Goal: Task Accomplishment & Management: Manage account settings

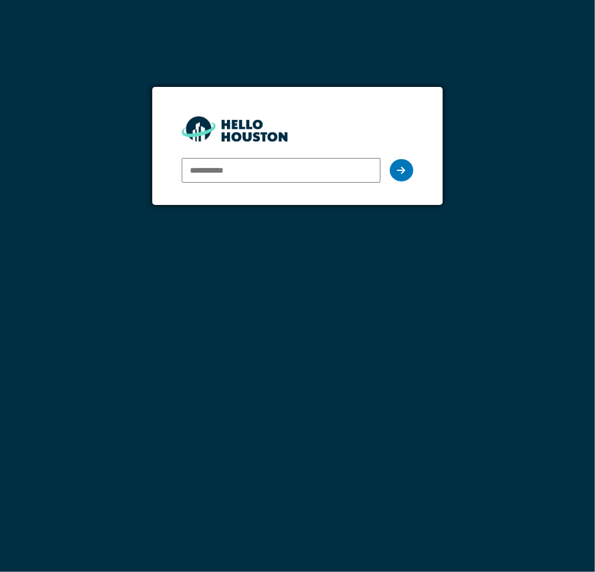
type input "**********"
click at [408, 176] on div at bounding box center [402, 170] width 24 height 22
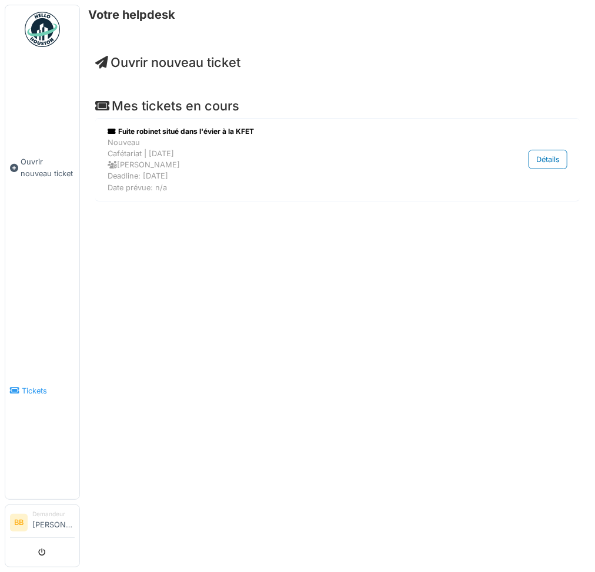
click at [29, 386] on span "Tickets" at bounding box center [48, 391] width 53 height 11
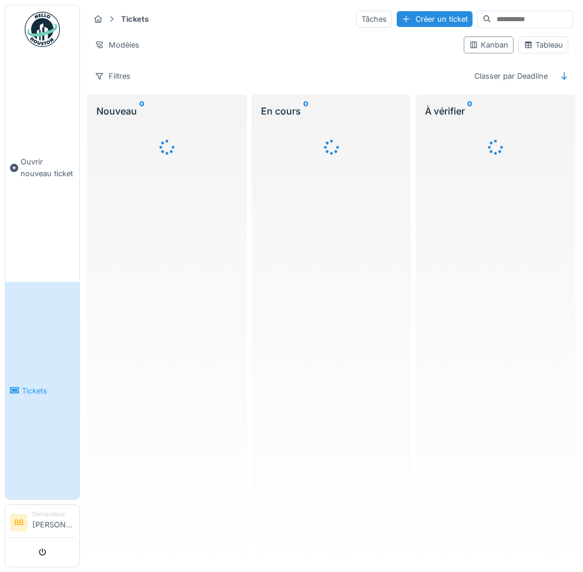
click at [491, 18] on input at bounding box center [531, 19] width 81 height 16
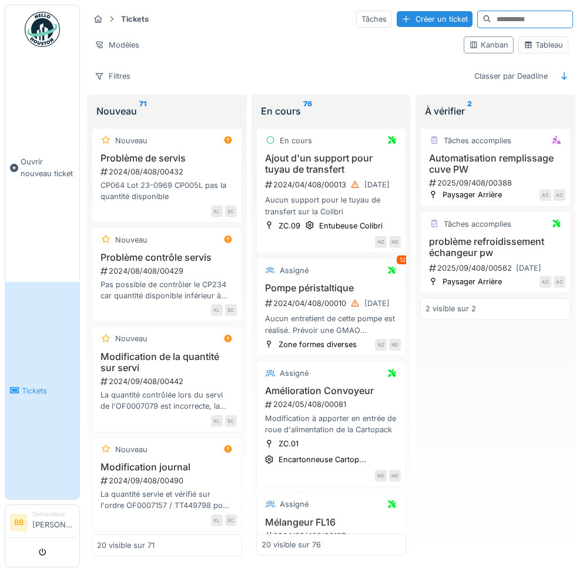
type input "*"
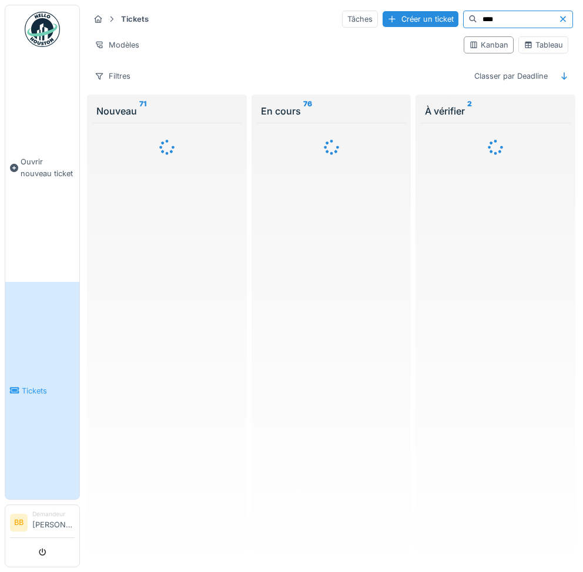
type input "****"
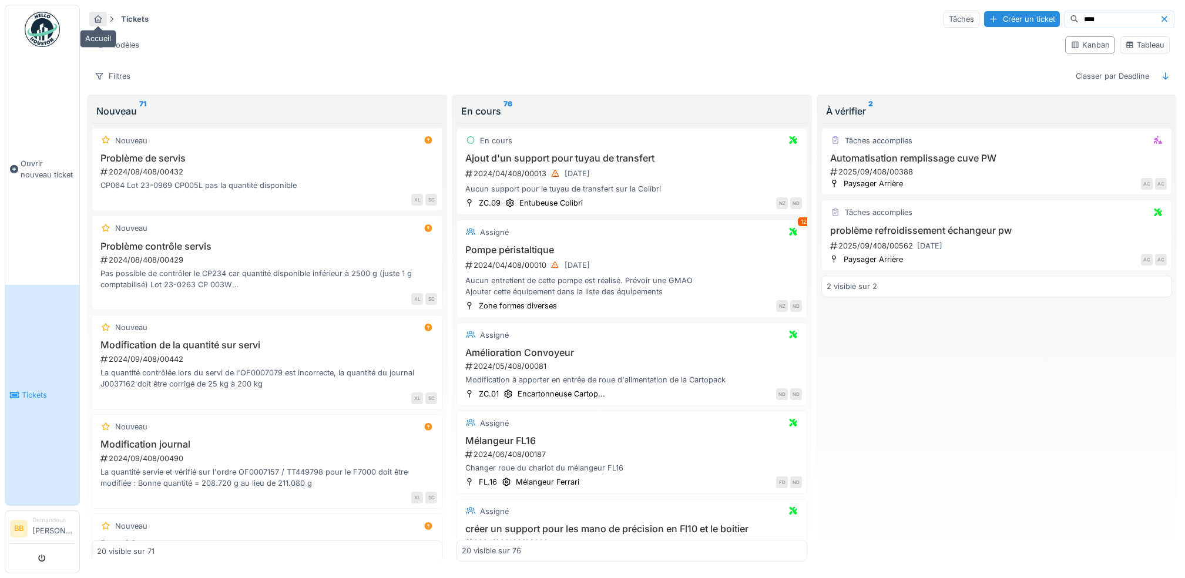
click at [102, 18] on icon at bounding box center [97, 19] width 9 height 8
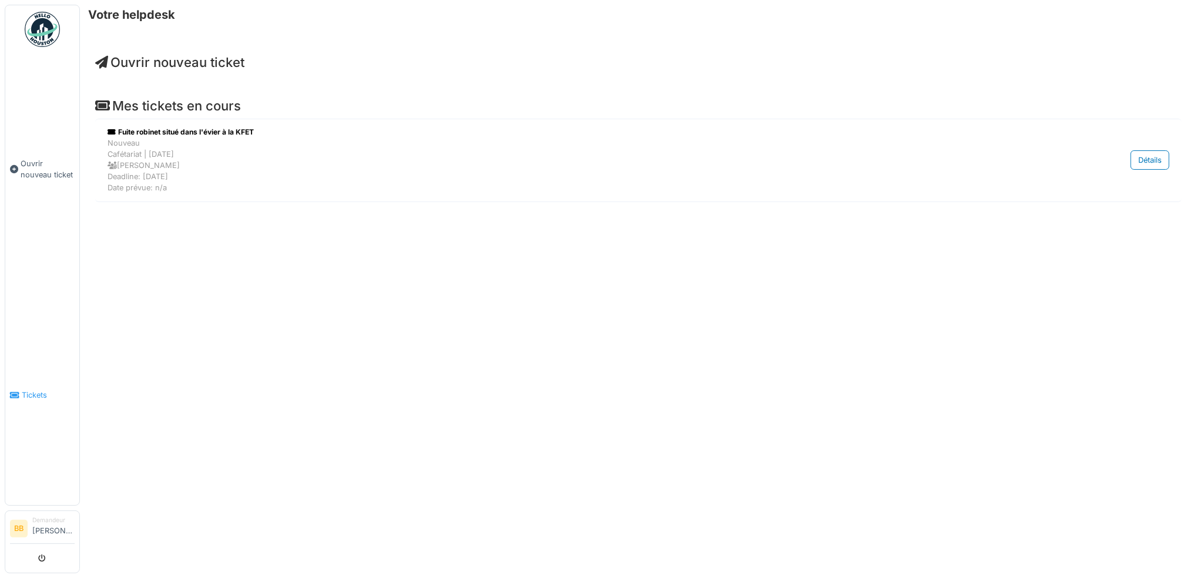
click at [34, 394] on link "Tickets" at bounding box center [42, 395] width 74 height 220
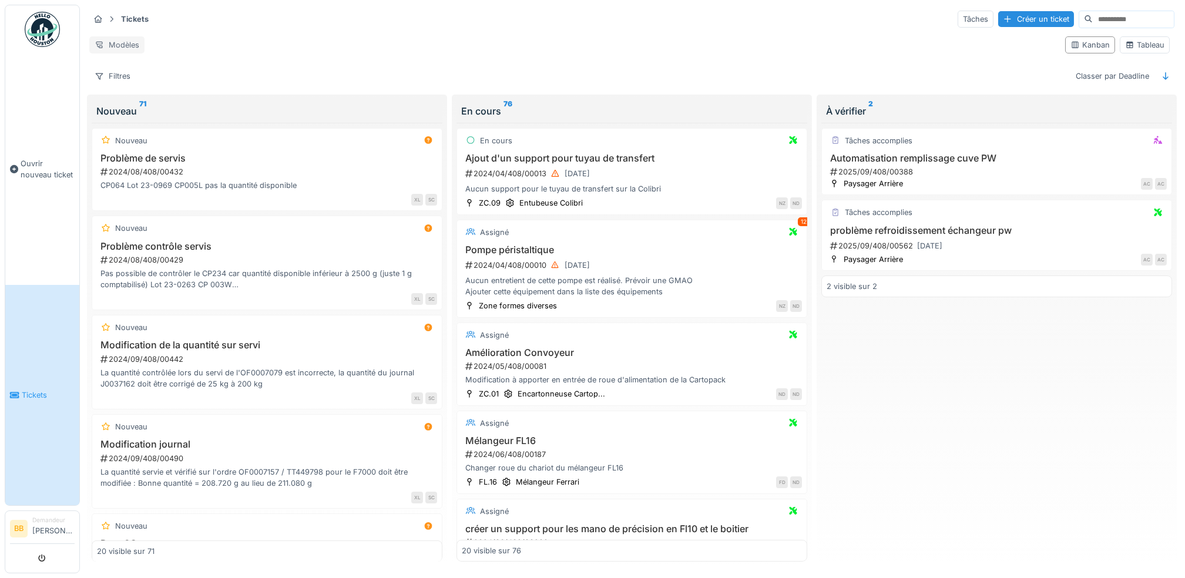
click at [134, 38] on div "Modèles" at bounding box center [116, 44] width 55 height 17
click at [296, 64] on div "Tickets Tâches Créer un ticket Modèles Kanban Tableau Filtres Classer par Deadl…" at bounding box center [632, 47] width 1095 height 85
click at [114, 110] on div "Nouveau 71" at bounding box center [266, 111] width 341 height 14
click at [1134, 51] on div "Tableau" at bounding box center [1144, 44] width 39 height 11
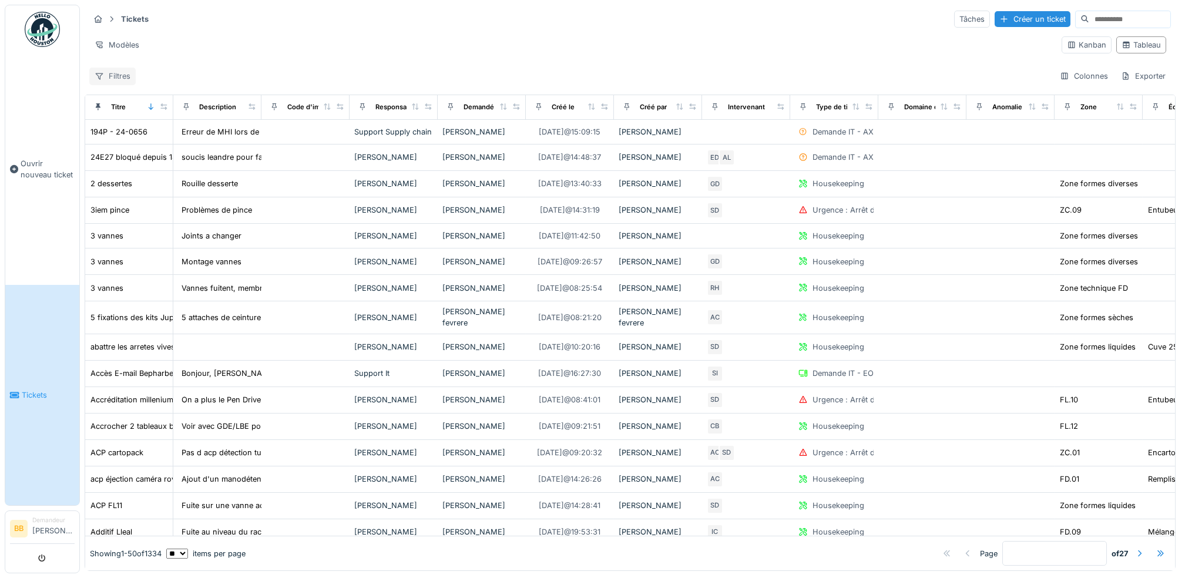
click at [120, 78] on div "Filtres" at bounding box center [112, 76] width 46 height 17
type input "****"
click at [36, 29] on img at bounding box center [42, 29] width 35 height 35
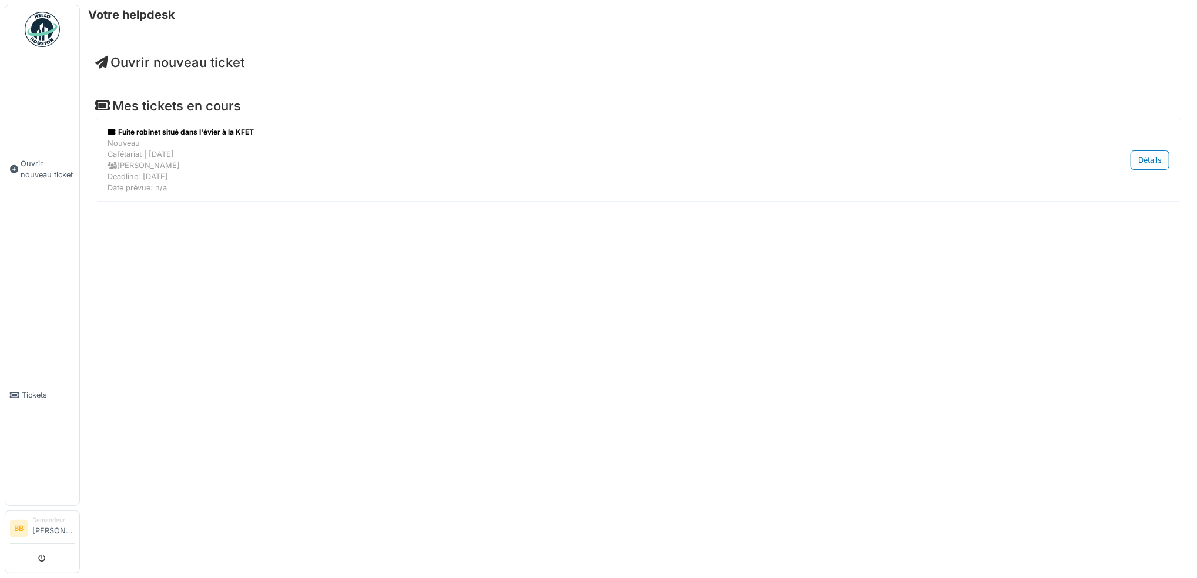
click at [44, 526] on li "Demandeur [PERSON_NAME]" at bounding box center [53, 528] width 42 height 25
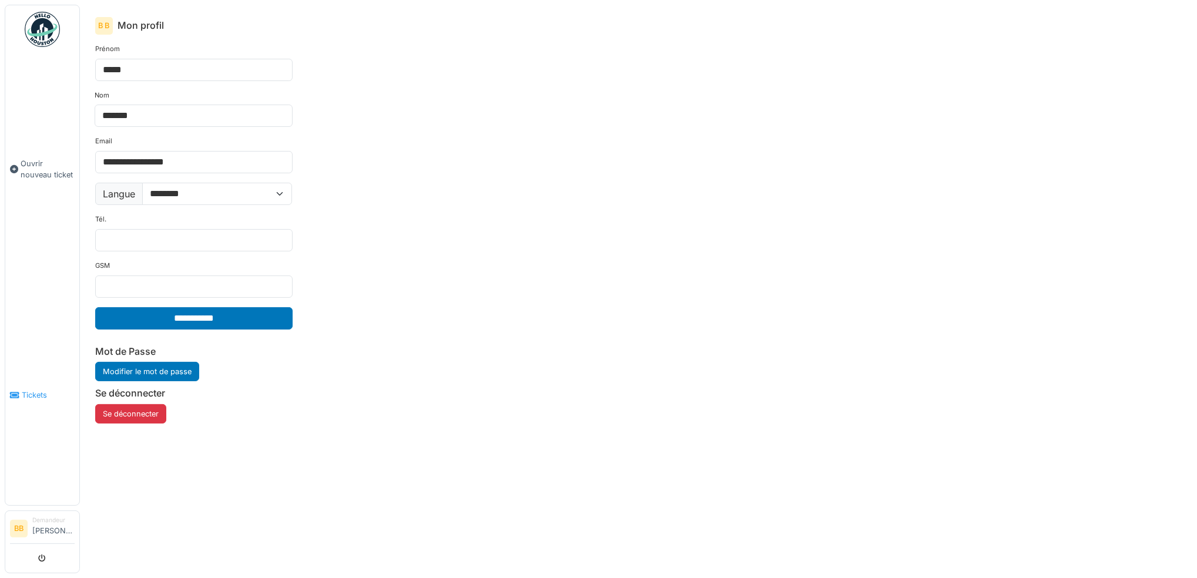
click at [39, 390] on span "Tickets" at bounding box center [48, 395] width 53 height 11
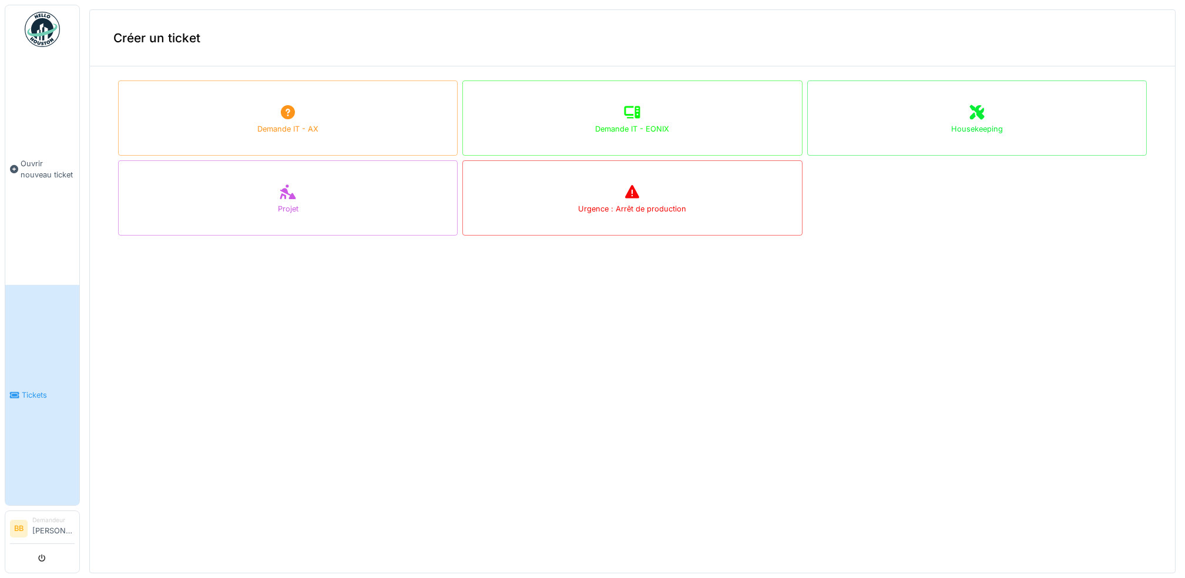
click at [39, 29] on img at bounding box center [42, 29] width 35 height 35
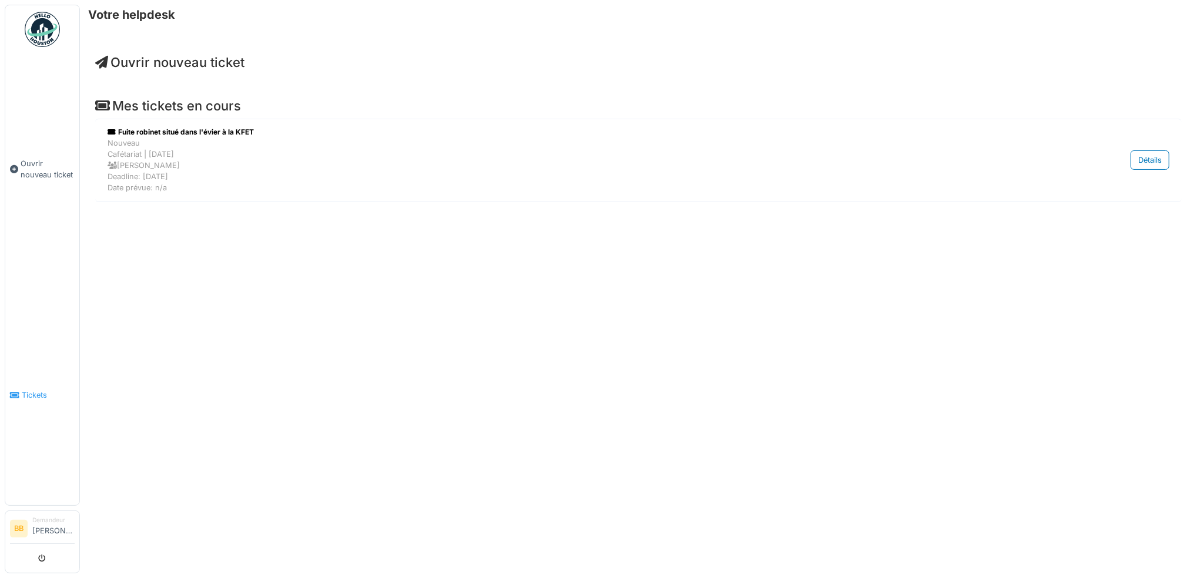
click at [31, 390] on span "Tickets" at bounding box center [48, 395] width 53 height 11
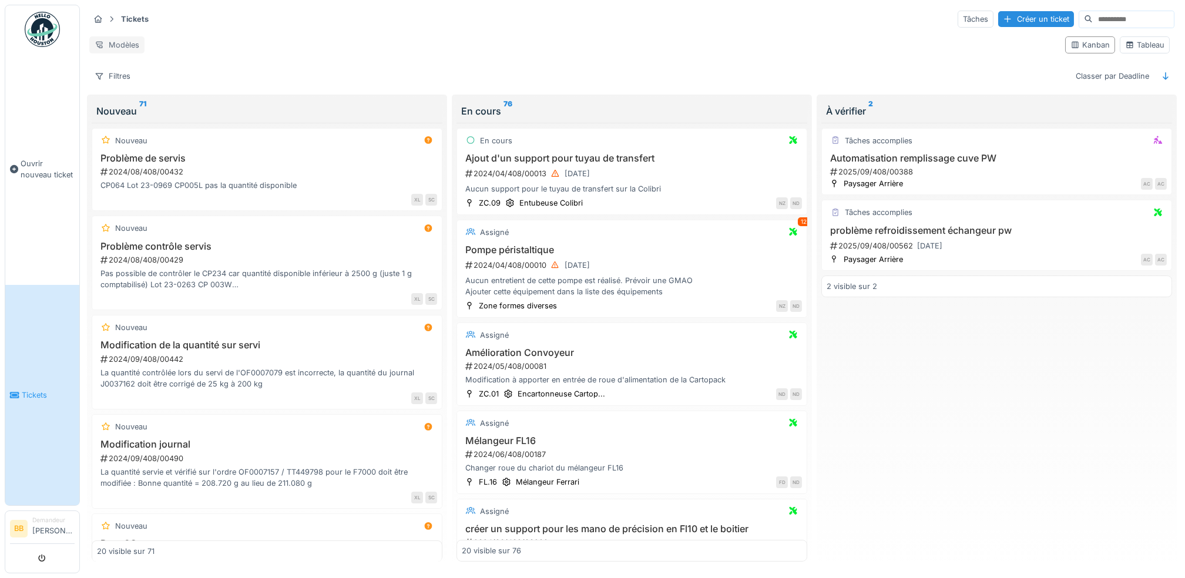
click at [117, 39] on div "Modèles" at bounding box center [116, 44] width 55 height 17
click at [130, 71] on div "Nouvelle vue" at bounding box center [141, 67] width 98 height 18
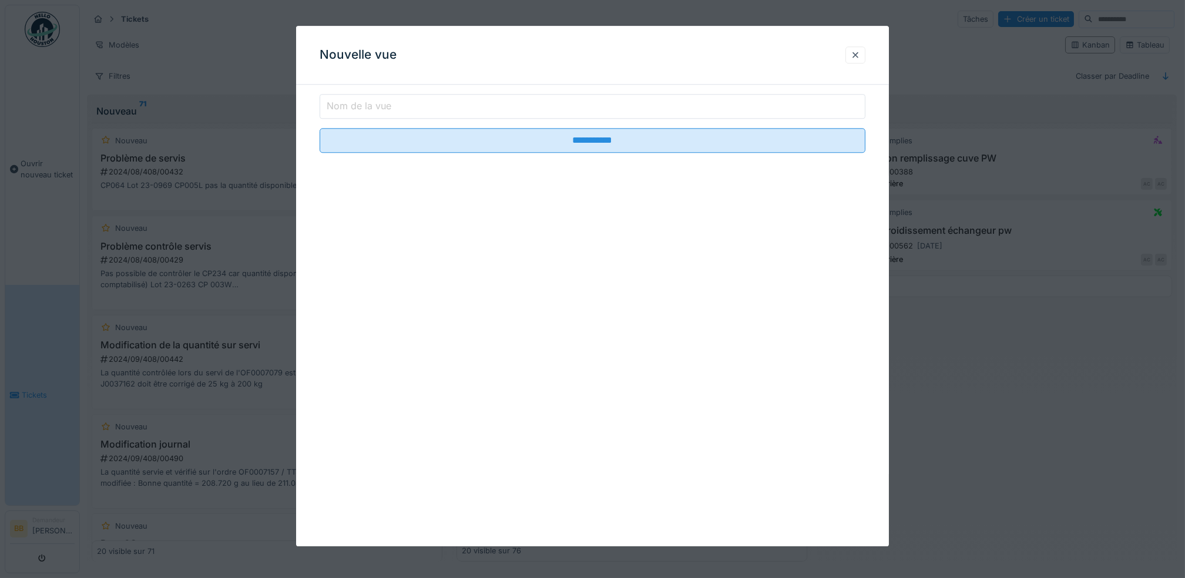
click at [361, 107] on label "Nom de la vue" at bounding box center [358, 106] width 69 height 14
click at [361, 107] on input "Nom de la vue" at bounding box center [593, 106] width 546 height 25
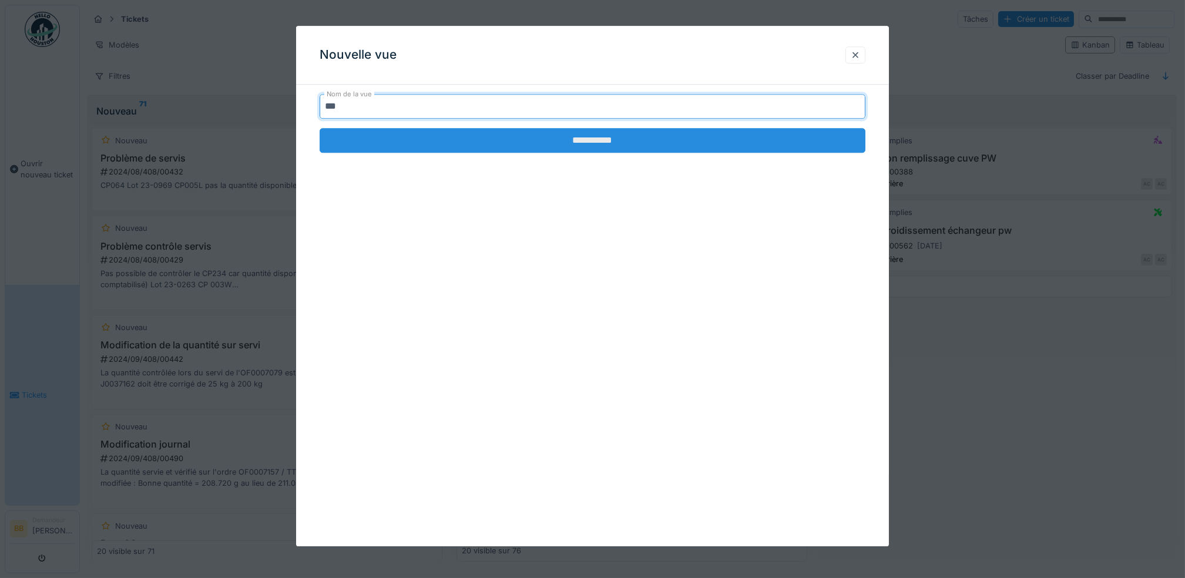
type input "***"
click at [415, 138] on input "**********" at bounding box center [593, 140] width 546 height 25
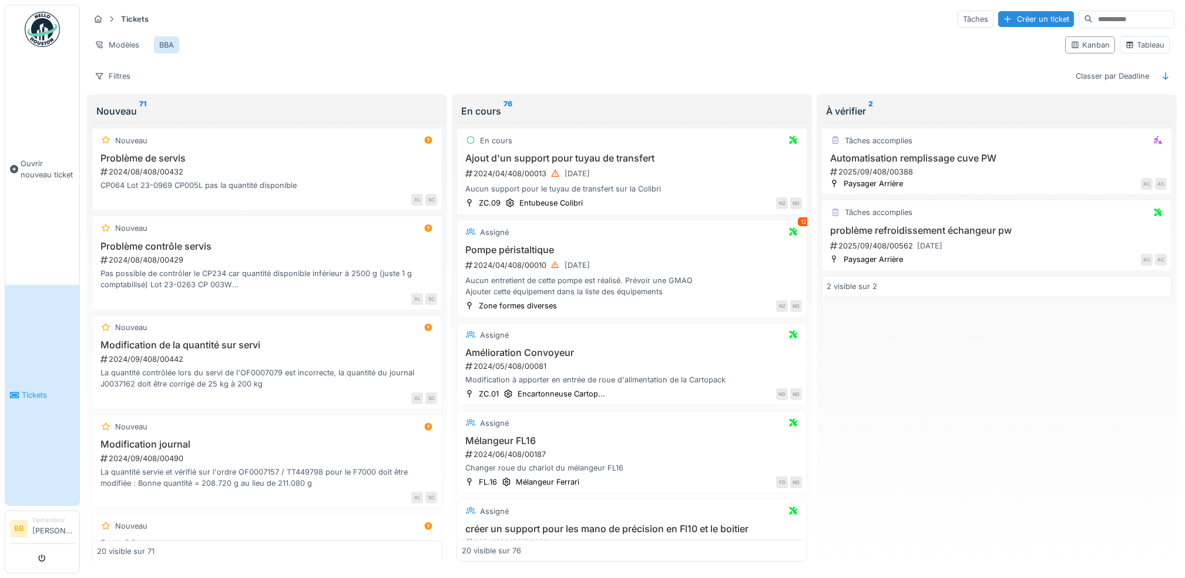
click at [177, 46] on div "BBA" at bounding box center [166, 44] width 25 height 17
click at [999, 73] on div "Tickets Tâches Créer un ticket Modèles BBA Kanban Tableau Filtres Classer par D…" at bounding box center [632, 47] width 1095 height 85
click at [1126, 51] on div "Tableau" at bounding box center [1144, 44] width 39 height 11
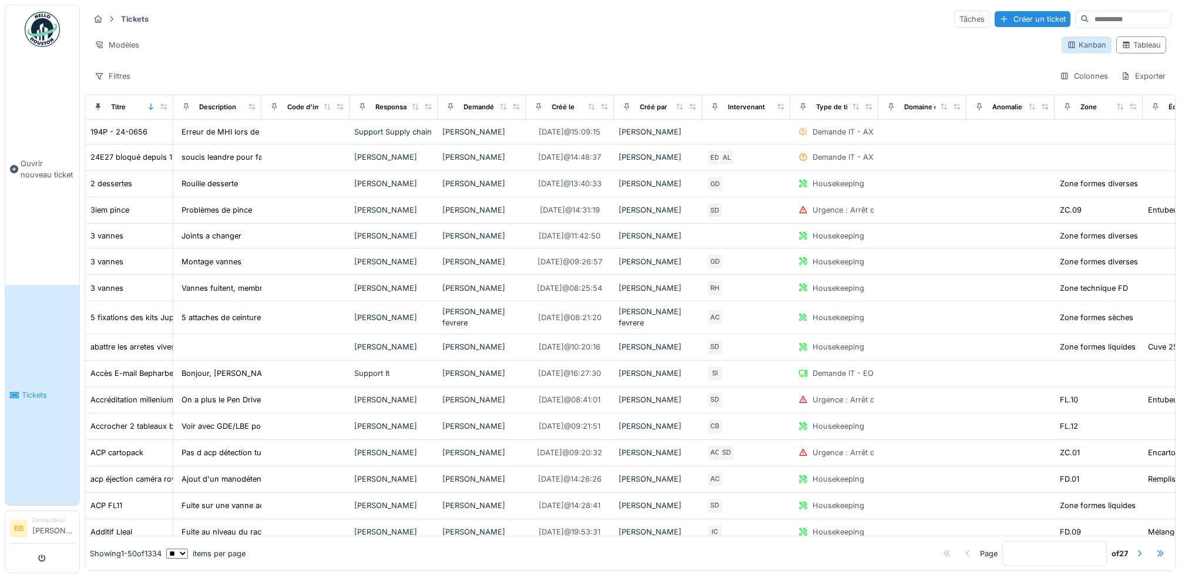
click at [1067, 51] on div "Kanban" at bounding box center [1086, 44] width 39 height 11
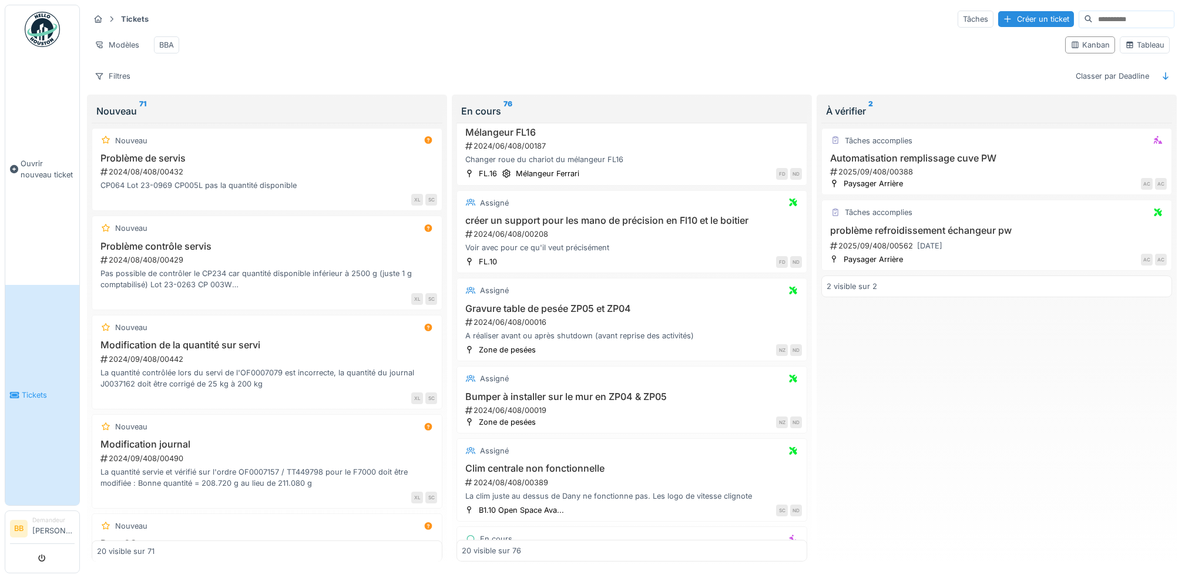
scroll to position [313, 0]
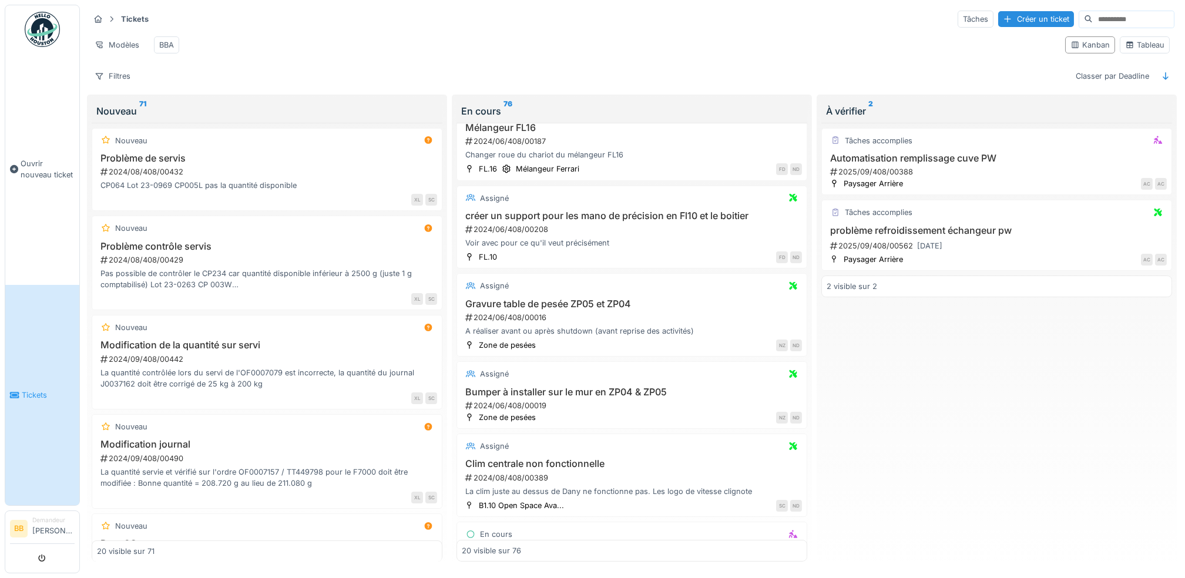
click at [1097, 19] on input at bounding box center [1133, 19] width 81 height 16
click at [1084, 19] on icon at bounding box center [1088, 18] width 9 height 7
click at [1093, 14] on input at bounding box center [1133, 19] width 81 height 16
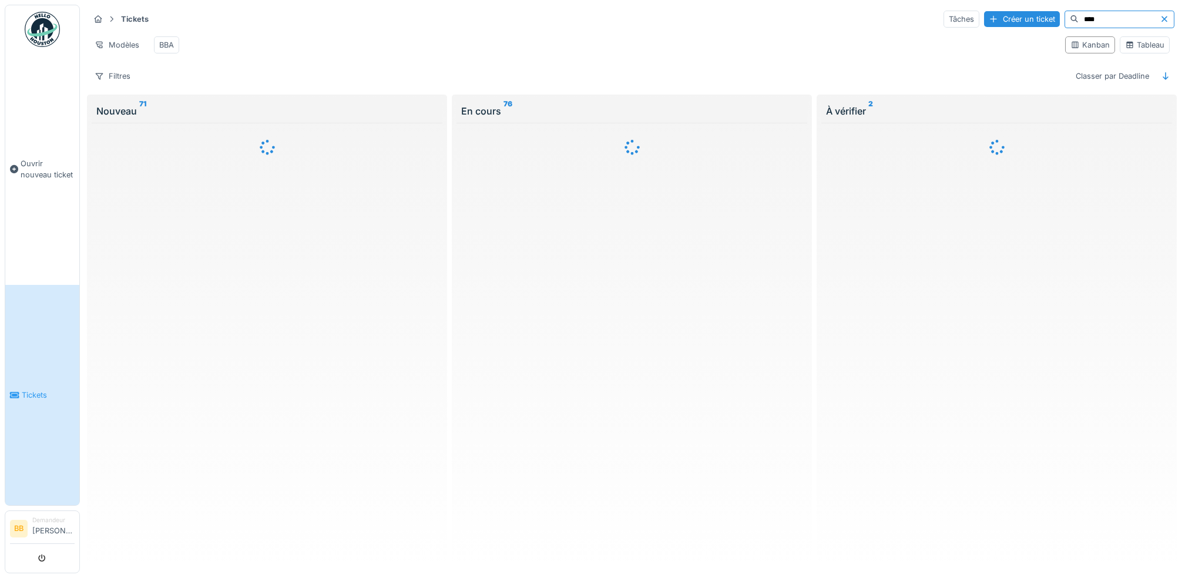
scroll to position [0, 0]
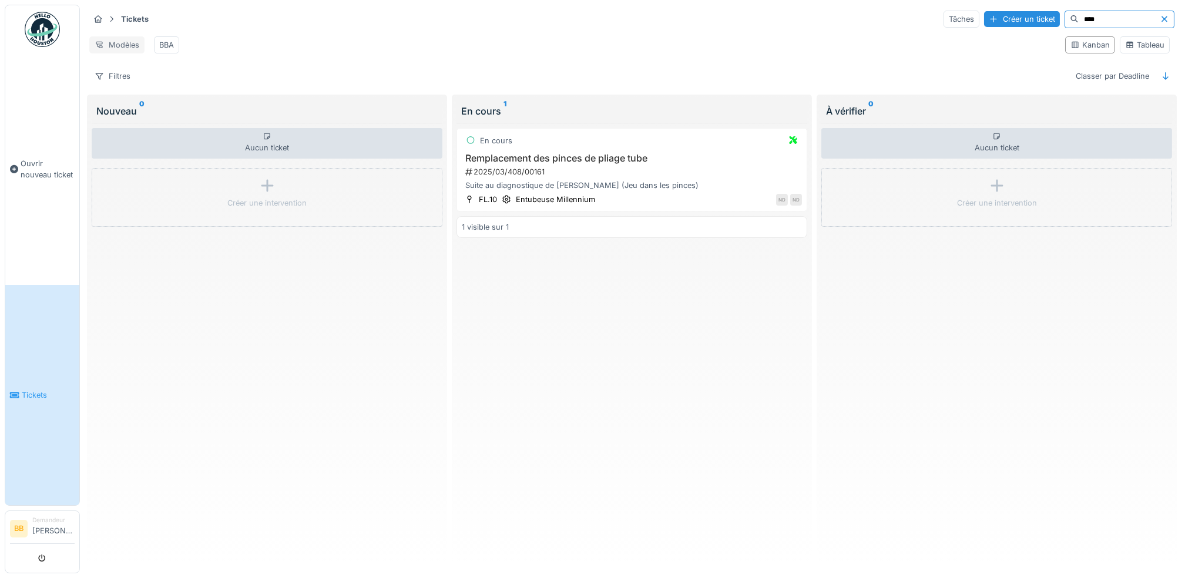
type input "****"
click at [126, 47] on div "Modèles" at bounding box center [116, 44] width 55 height 17
click at [247, 46] on div "Modèles BBA" at bounding box center [572, 45] width 967 height 26
click at [55, 524] on li "Demandeur [PERSON_NAME]" at bounding box center [53, 528] width 42 height 25
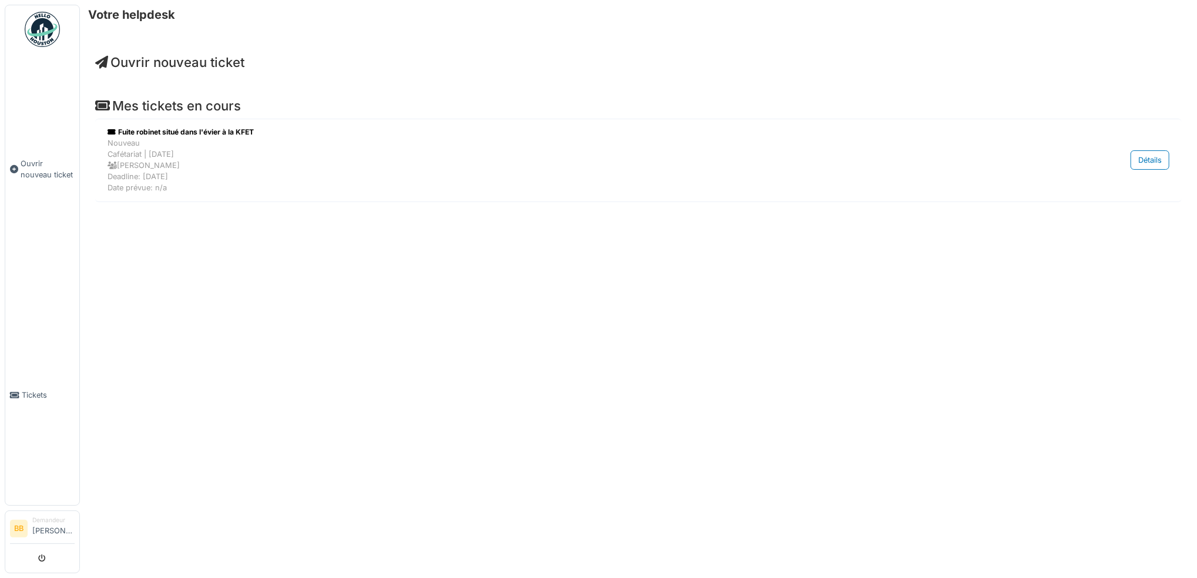
click at [40, 29] on img at bounding box center [42, 29] width 35 height 35
click at [19, 391] on icon at bounding box center [14, 395] width 9 height 8
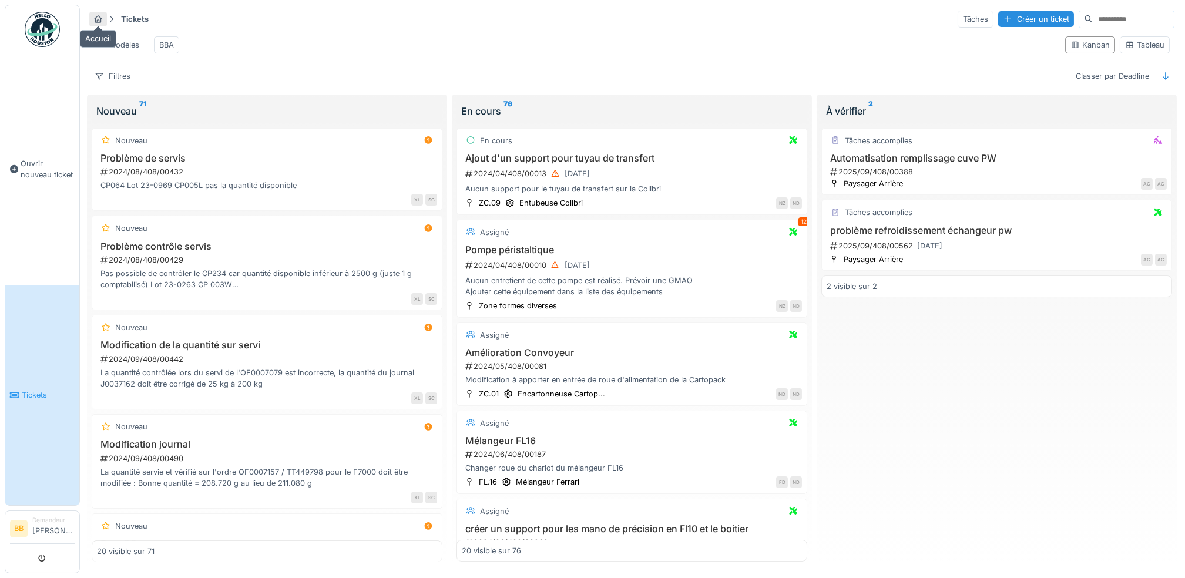
click at [98, 18] on icon at bounding box center [97, 19] width 9 height 8
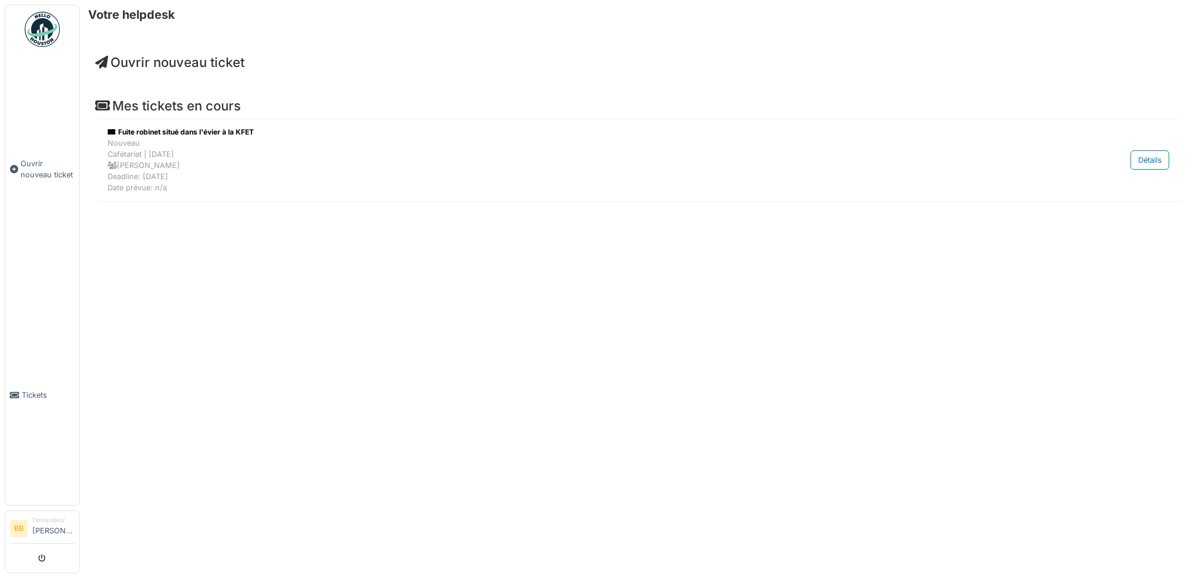
click at [42, 517] on li "Demandeur Bruno Barbera" at bounding box center [53, 528] width 42 height 25
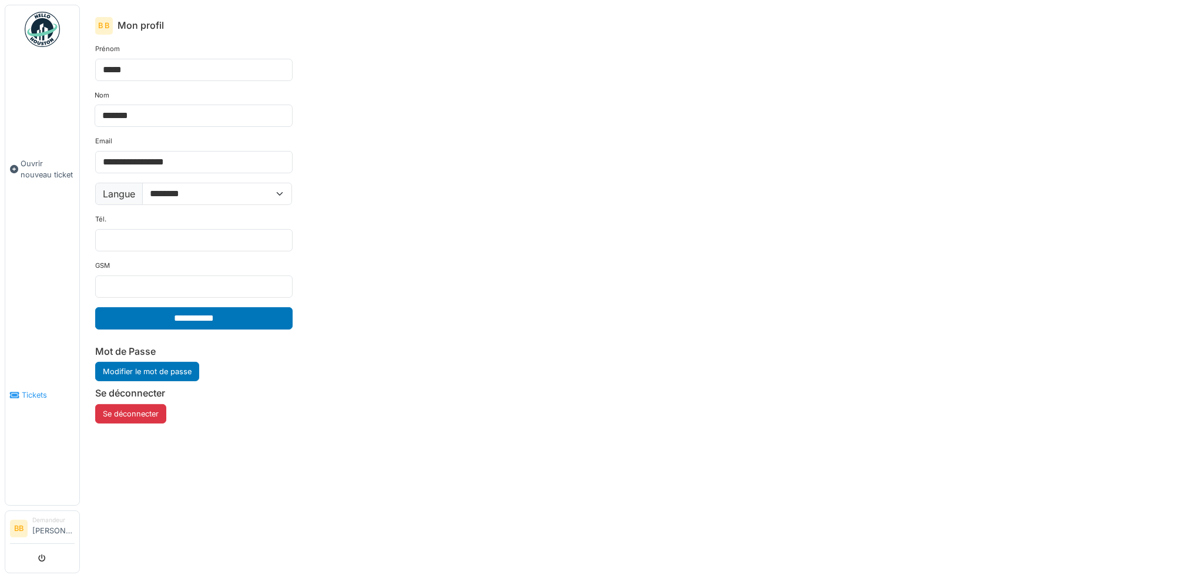
click at [36, 390] on span "Tickets" at bounding box center [48, 395] width 53 height 11
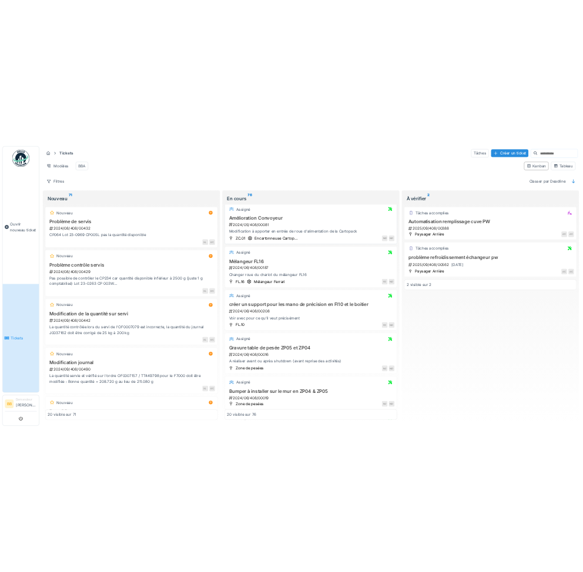
scroll to position [313, 0]
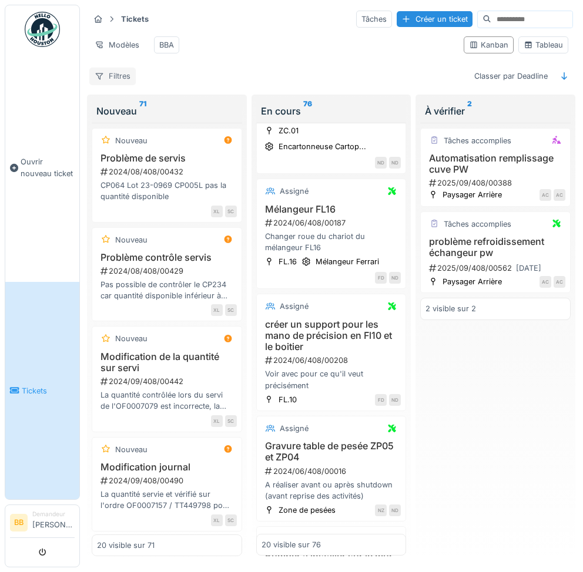
click at [105, 85] on div "Filtres" at bounding box center [112, 76] width 46 height 17
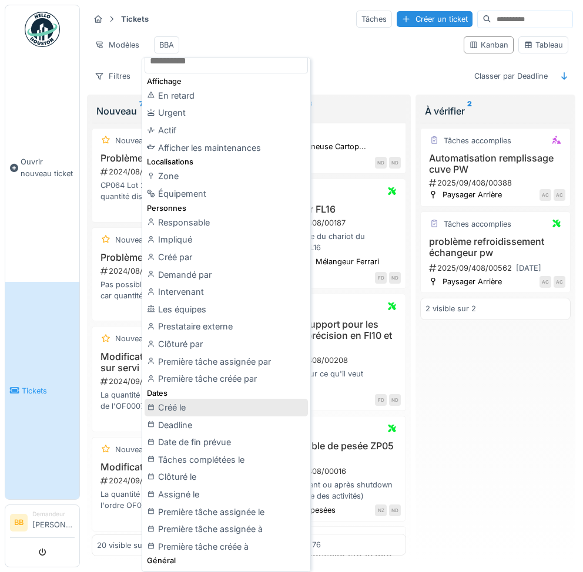
scroll to position [0, 0]
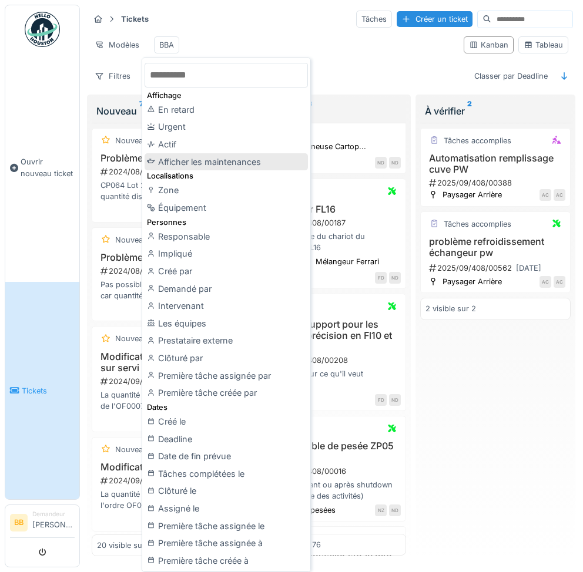
click at [234, 158] on div "Afficher les maintenances" at bounding box center [226, 162] width 163 height 18
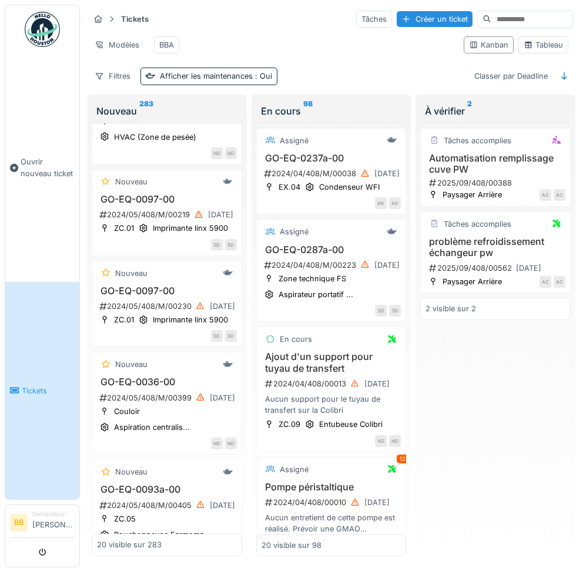
scroll to position [705, 0]
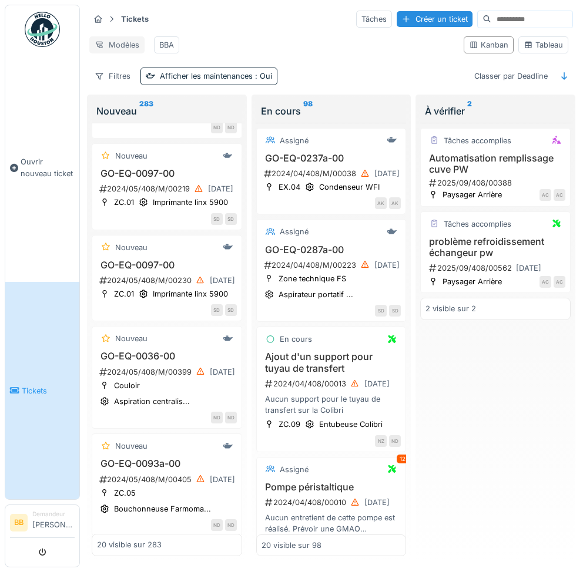
click at [109, 44] on div "Modèles" at bounding box center [116, 44] width 55 height 17
click at [143, 85] on div "Remplacer le modèle" at bounding box center [141, 89] width 98 height 18
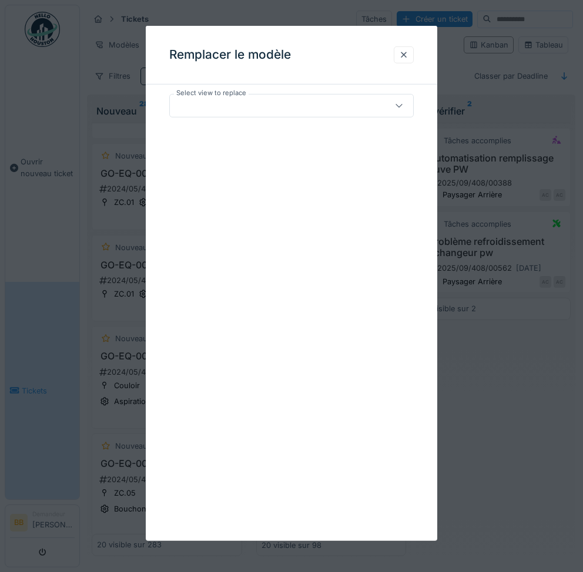
click at [242, 109] on div at bounding box center [275, 105] width 201 height 13
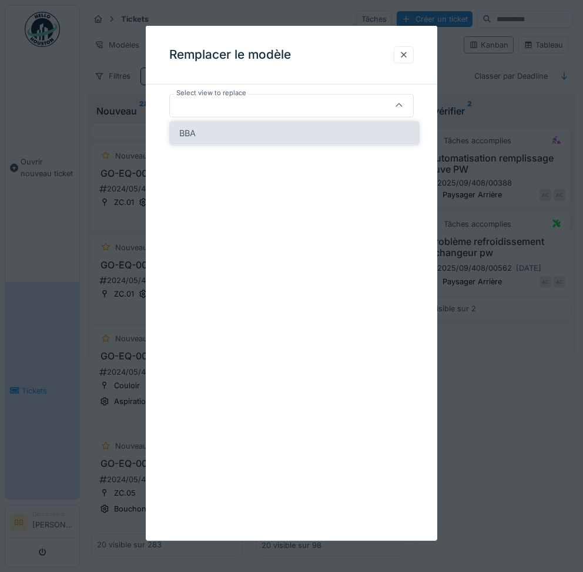
click at [240, 132] on div "BBA" at bounding box center [294, 133] width 230 height 13
type input "*****"
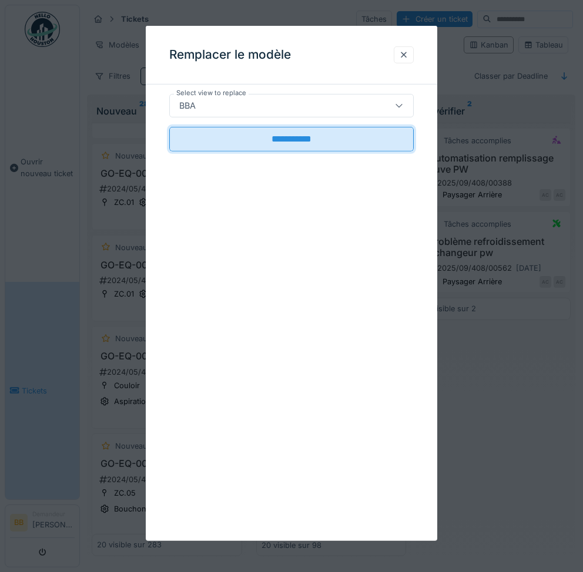
click at [240, 132] on input "**********" at bounding box center [291, 139] width 244 height 25
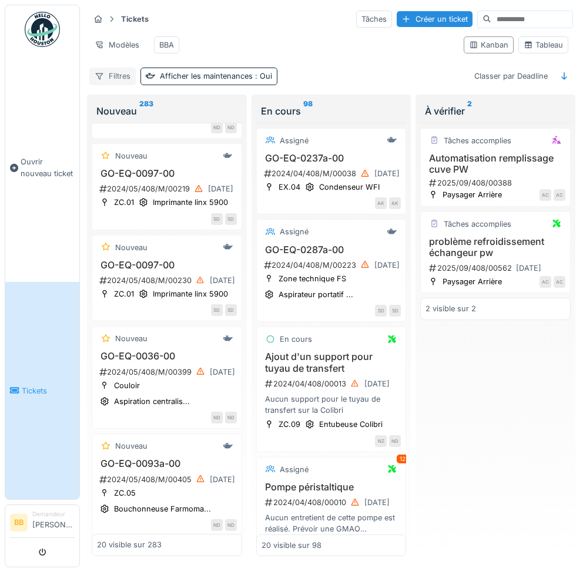
click at [120, 85] on div "Filtres" at bounding box center [112, 76] width 46 height 17
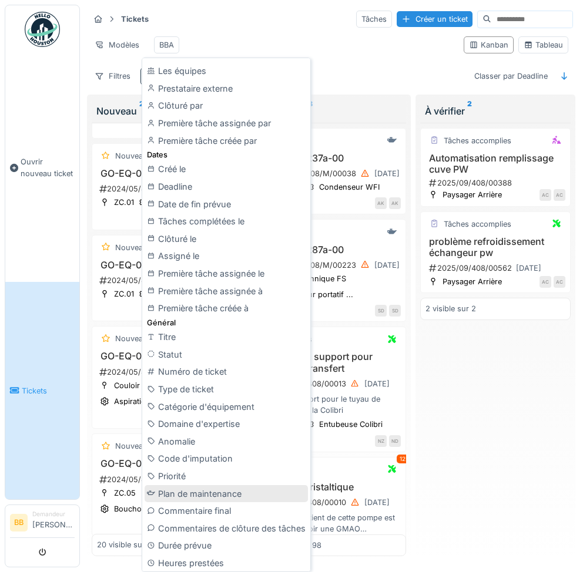
scroll to position [313, 0]
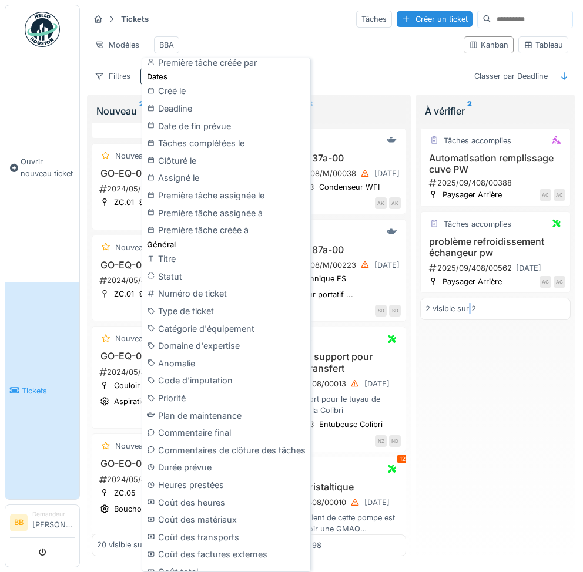
click at [462, 417] on div "Tâches accomplies Automatisation remplissage cuve PW 2025/09/408/00388 Paysager…" at bounding box center [495, 340] width 150 height 434
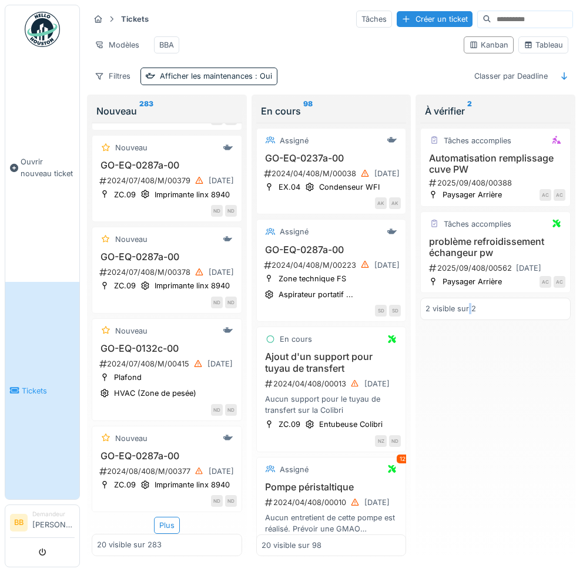
scroll to position [1781, 0]
click at [524, 47] on icon at bounding box center [528, 45] width 9 height 8
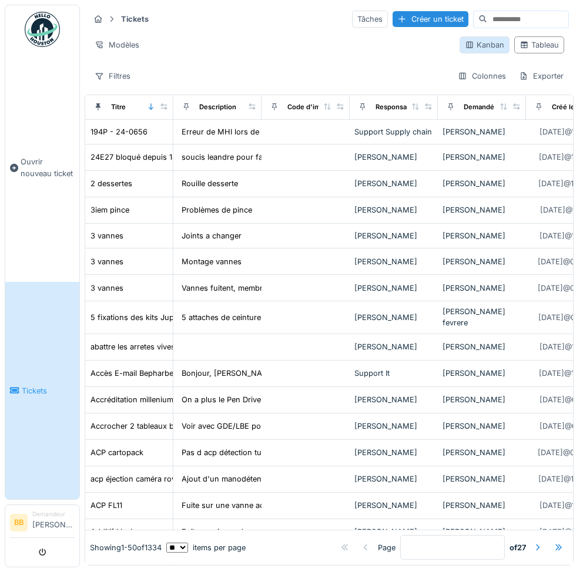
click at [465, 48] on div "Kanban" at bounding box center [484, 44] width 39 height 11
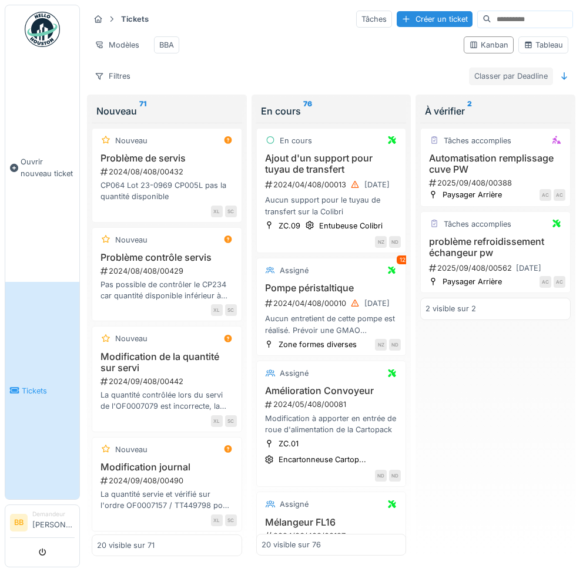
click at [481, 85] on div "Classer par Deadline" at bounding box center [511, 76] width 84 height 17
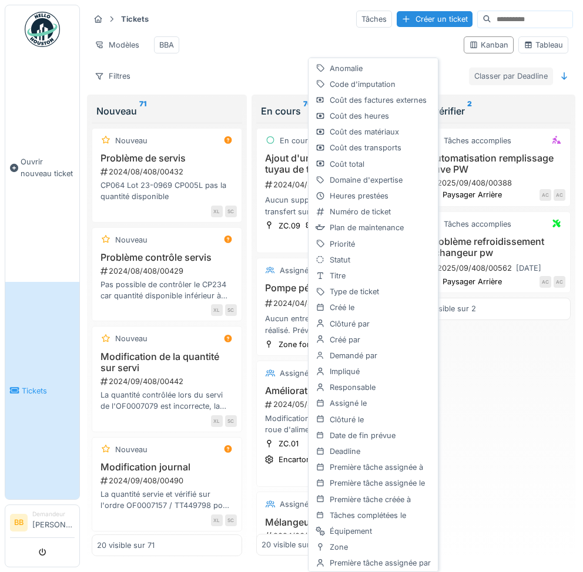
click at [481, 85] on div "Classer par Deadline" at bounding box center [511, 76] width 84 height 17
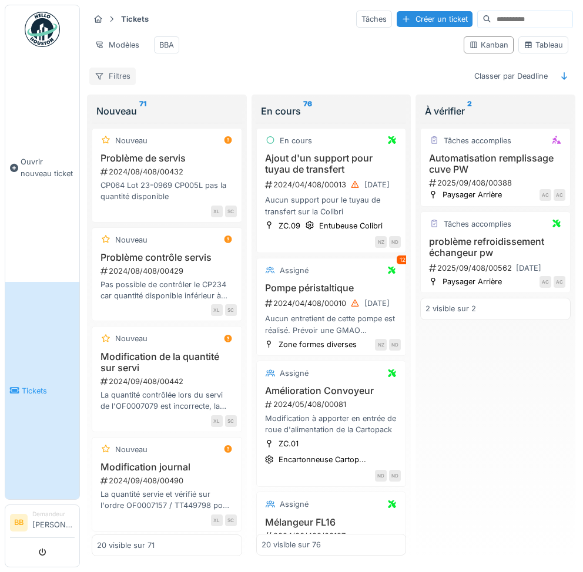
click at [124, 82] on div "Filtres" at bounding box center [112, 76] width 46 height 17
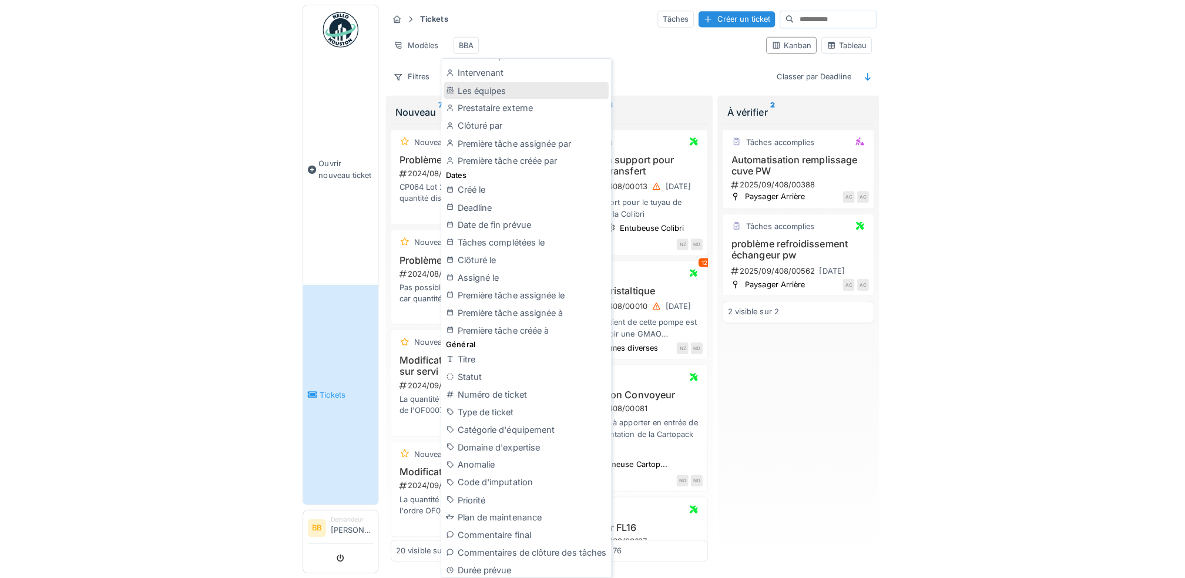
scroll to position [235, 0]
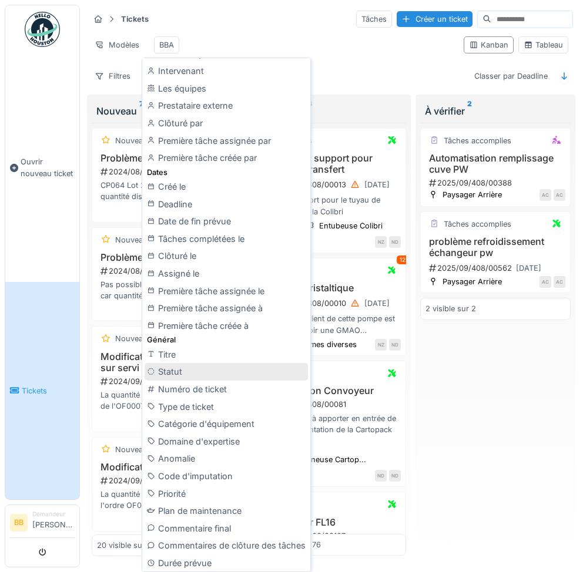
click at [243, 364] on div "Statut" at bounding box center [226, 372] width 163 height 18
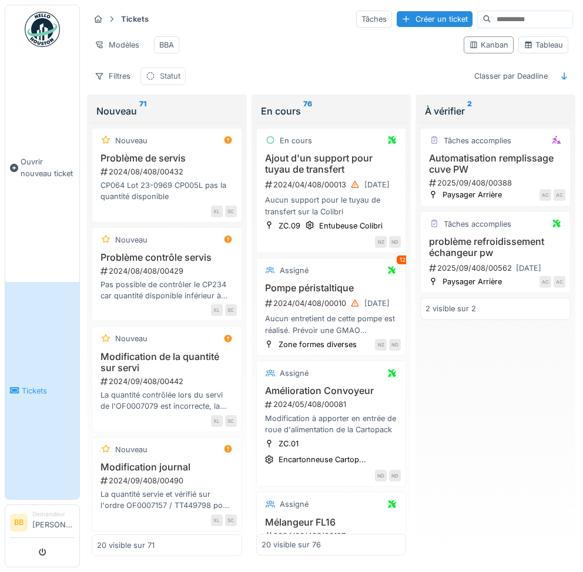
click at [170, 85] on div "Statut" at bounding box center [162, 76] width 45 height 17
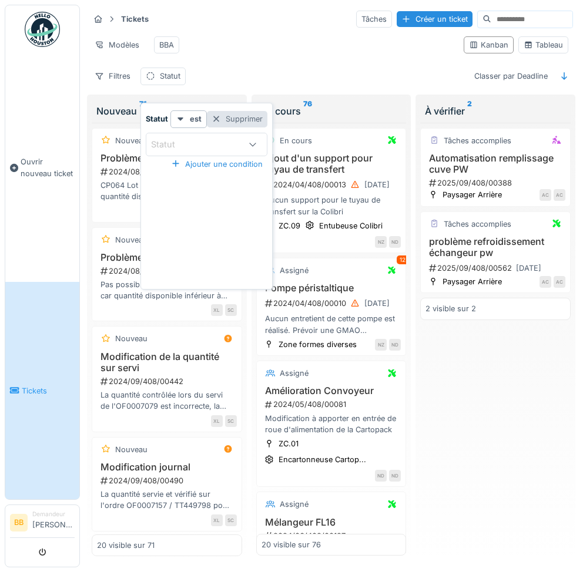
click at [219, 118] on div at bounding box center [216, 118] width 9 height 11
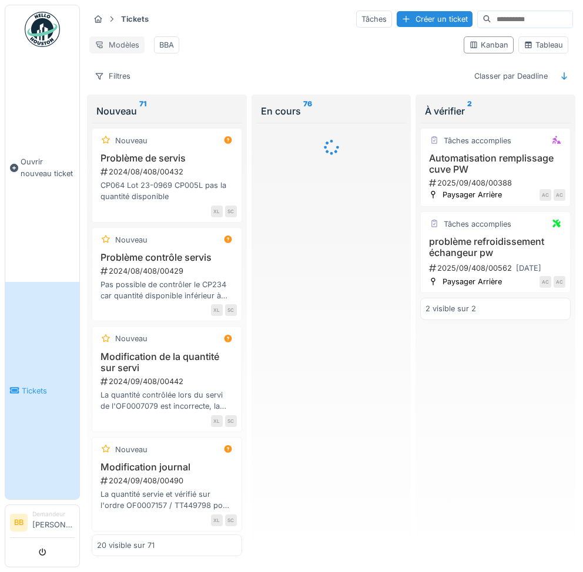
click at [122, 43] on div "Modèles" at bounding box center [116, 44] width 55 height 17
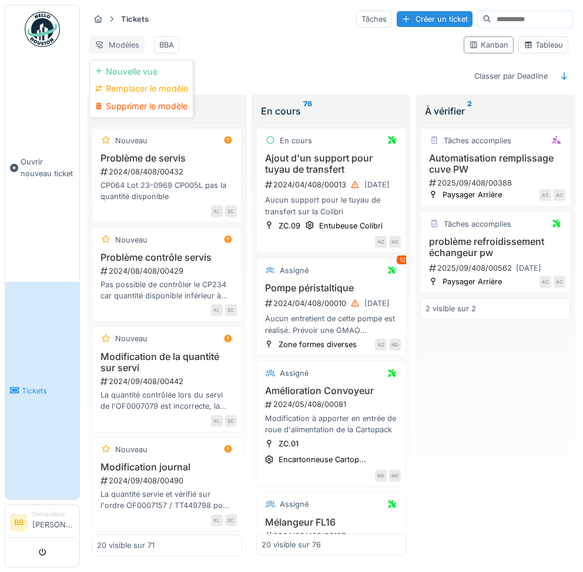
click at [122, 43] on div "Modèles" at bounding box center [116, 44] width 55 height 17
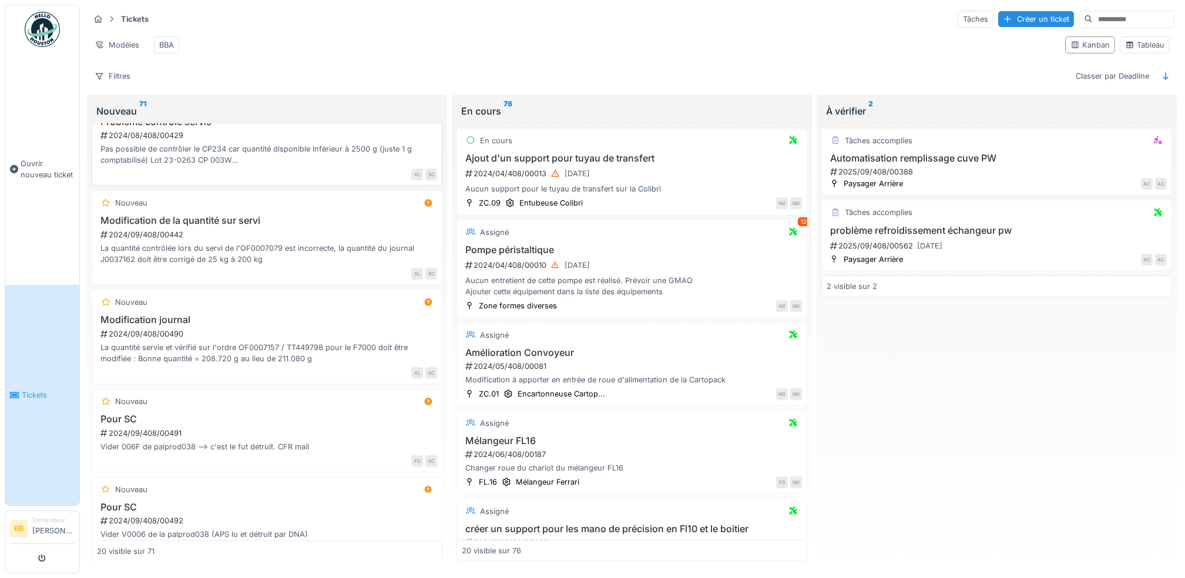
scroll to position [0, 0]
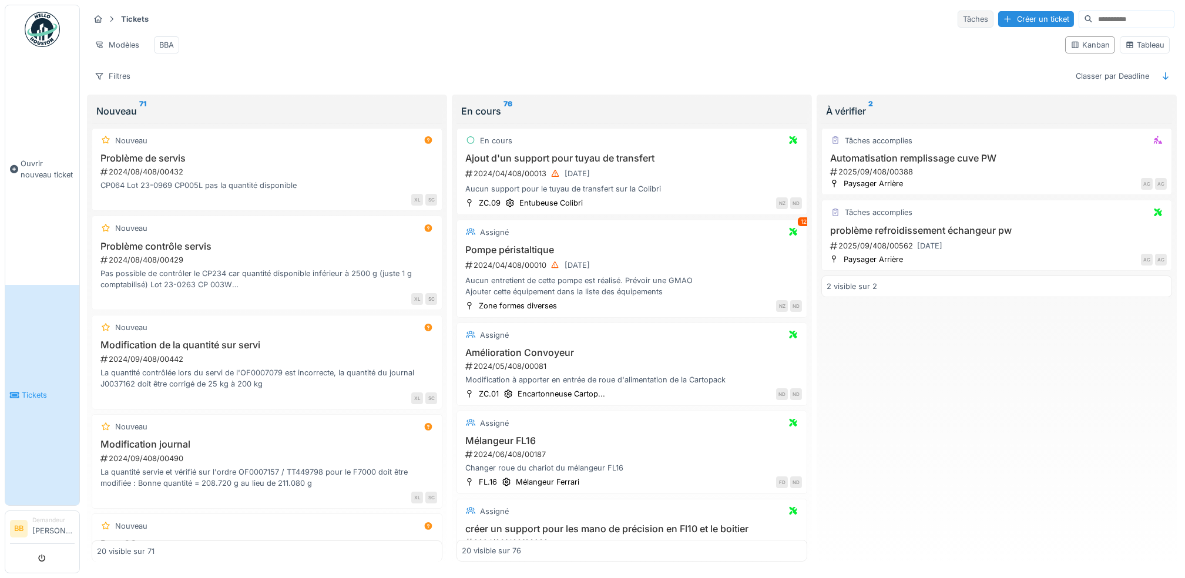
click at [958, 24] on div "Tâches" at bounding box center [976, 19] width 36 height 17
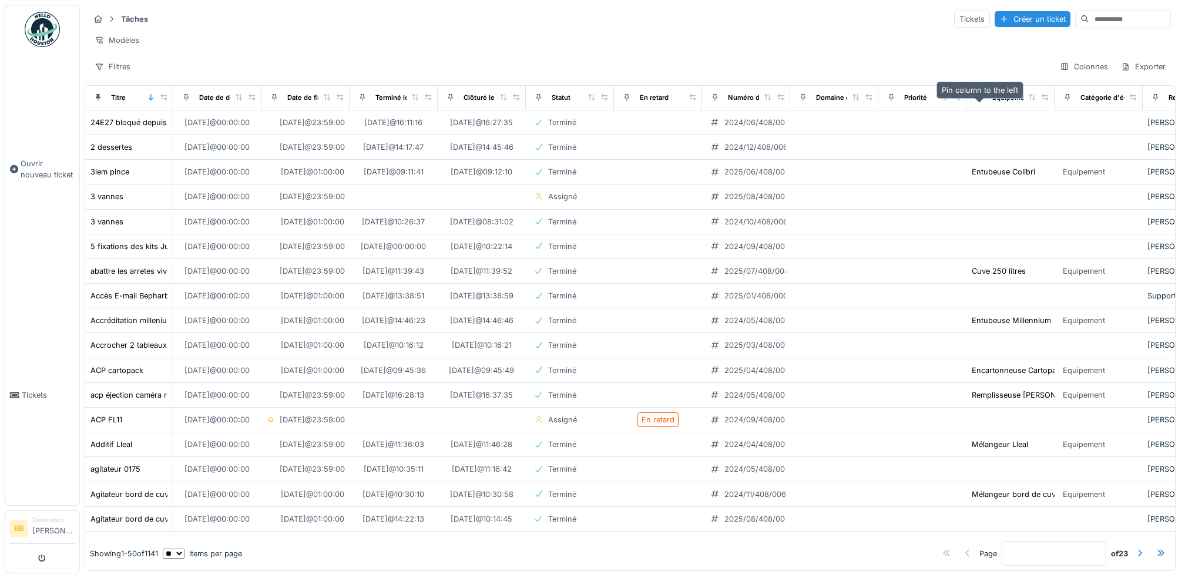
click at [980, 101] on icon at bounding box center [980, 97] width 8 height 6
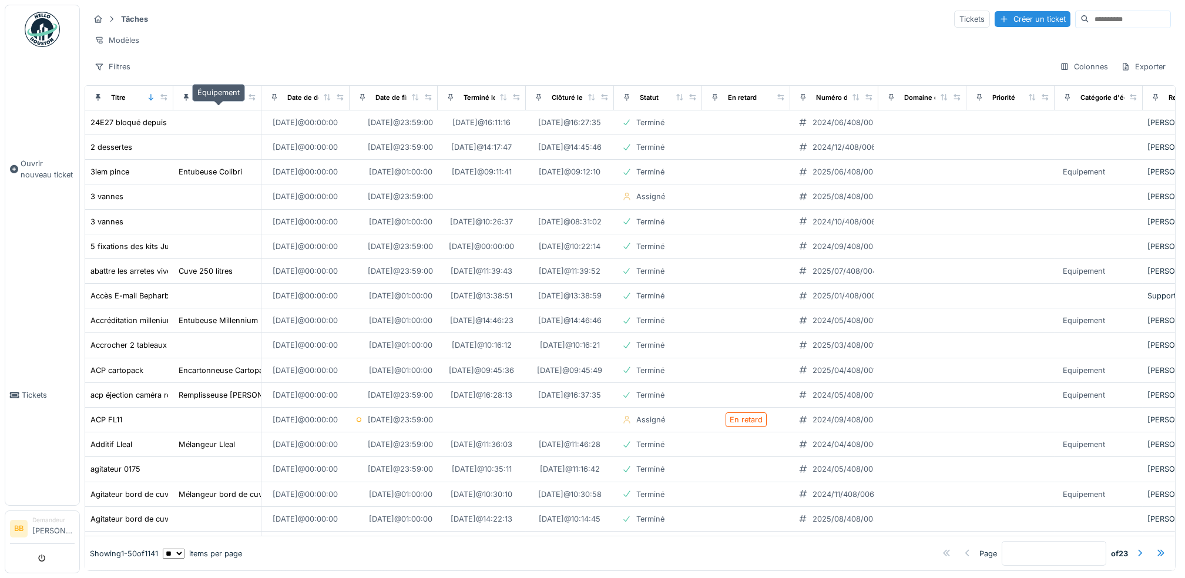
click at [227, 103] on div "Équipement" at bounding box center [218, 98] width 39 height 10
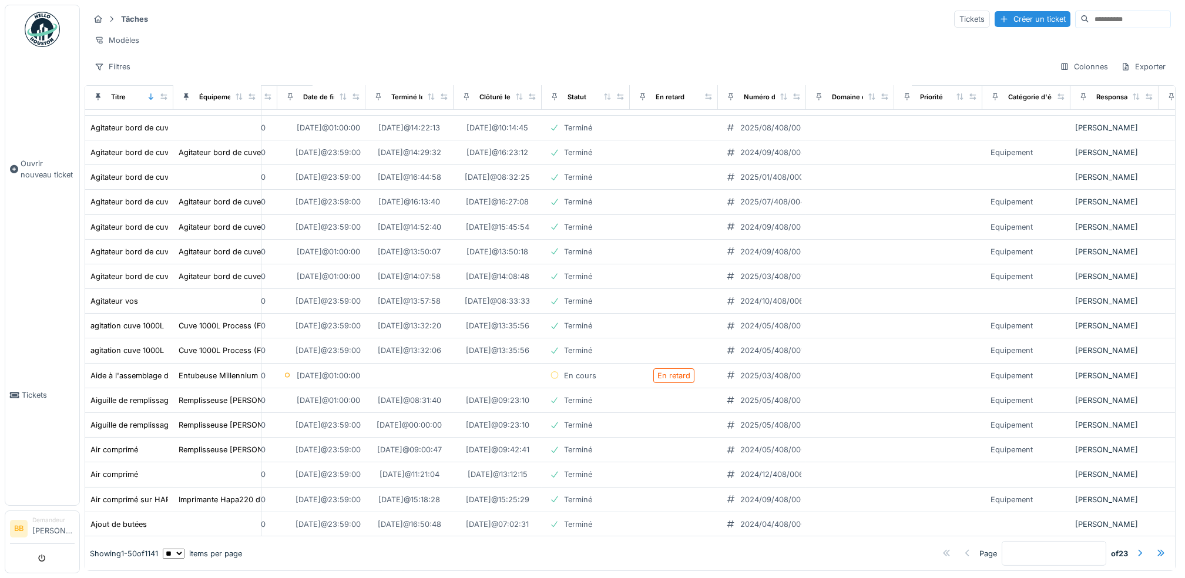
scroll to position [391, 0]
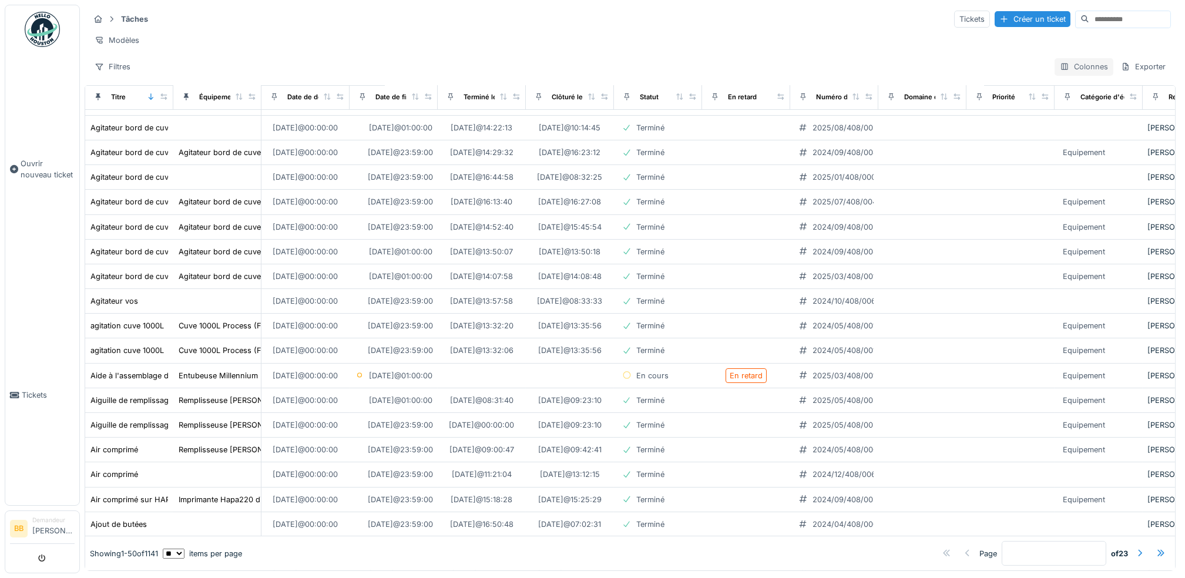
click at [1074, 75] on div "Colonnes" at bounding box center [1084, 66] width 59 height 17
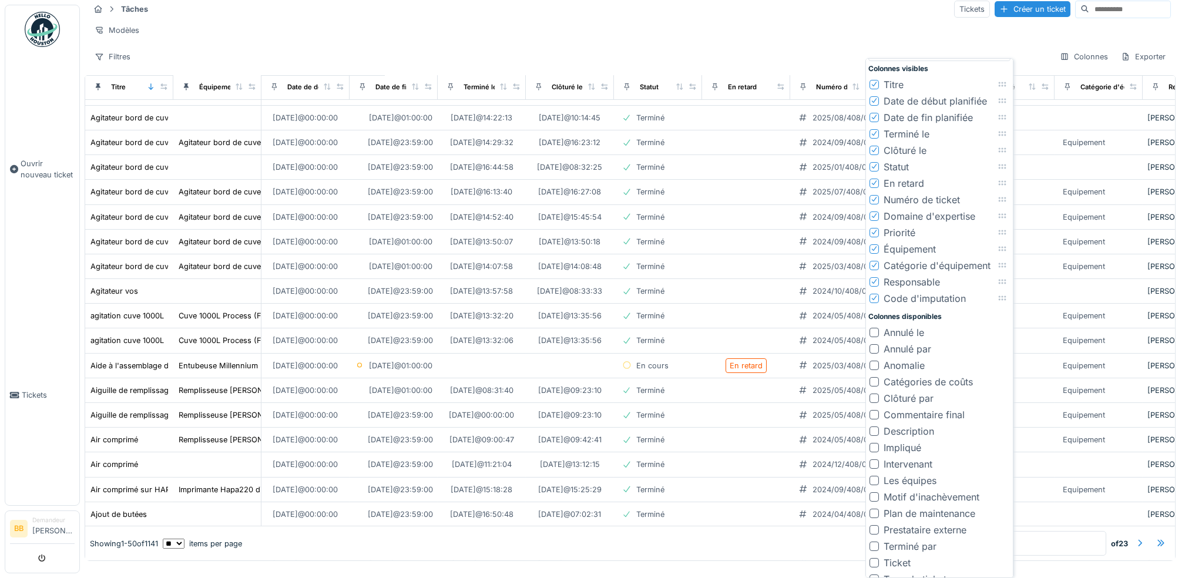
scroll to position [71, 0]
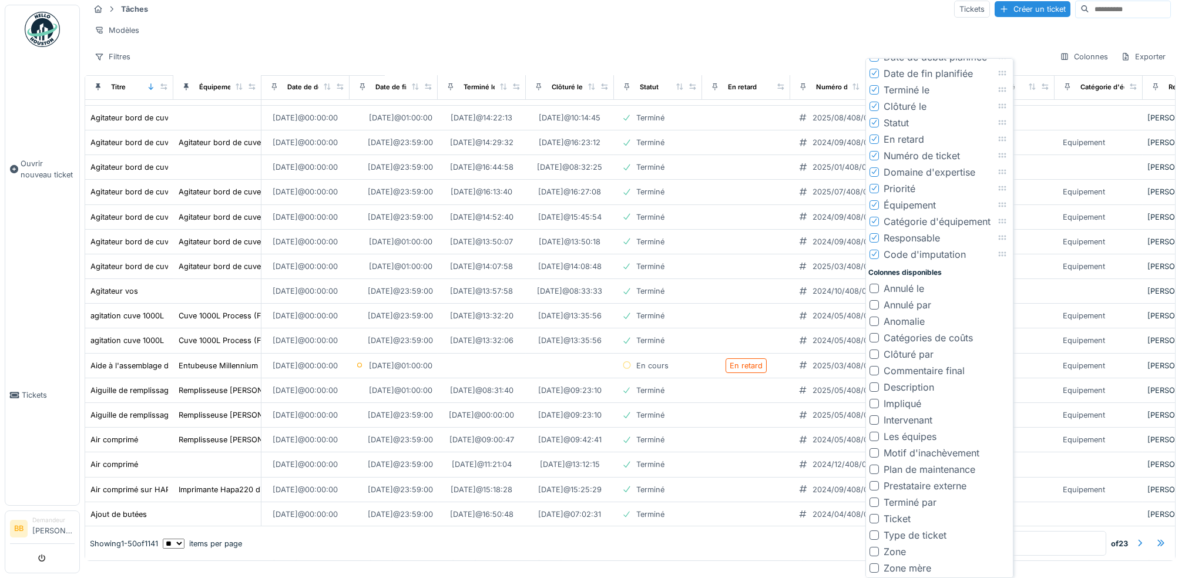
click at [898, 467] on div "Plan de maintenance" at bounding box center [930, 470] width 92 height 14
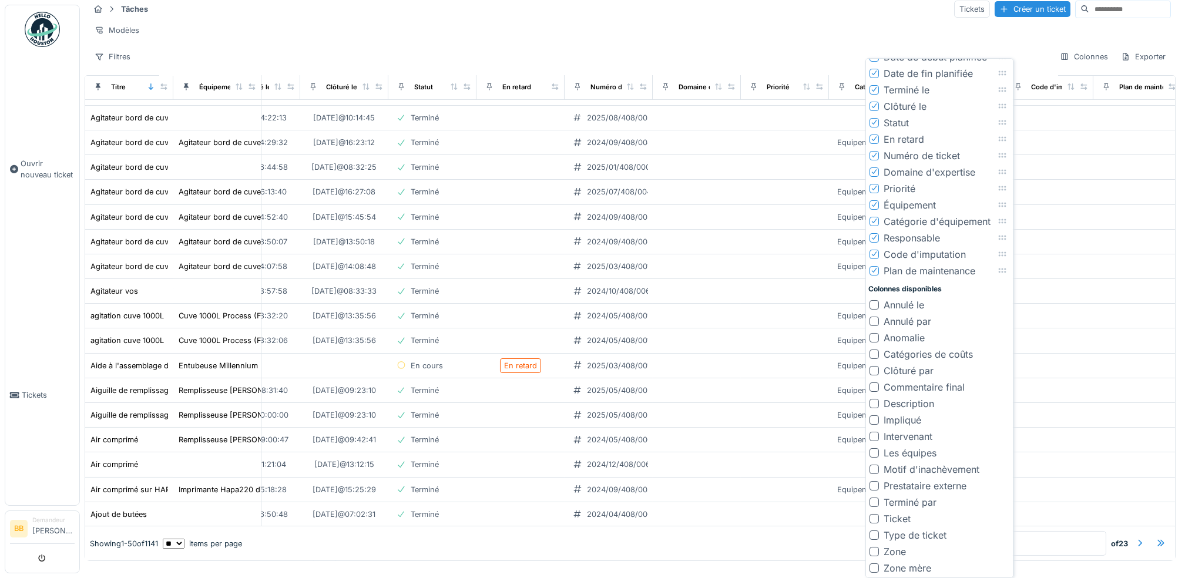
scroll to position [391, 267]
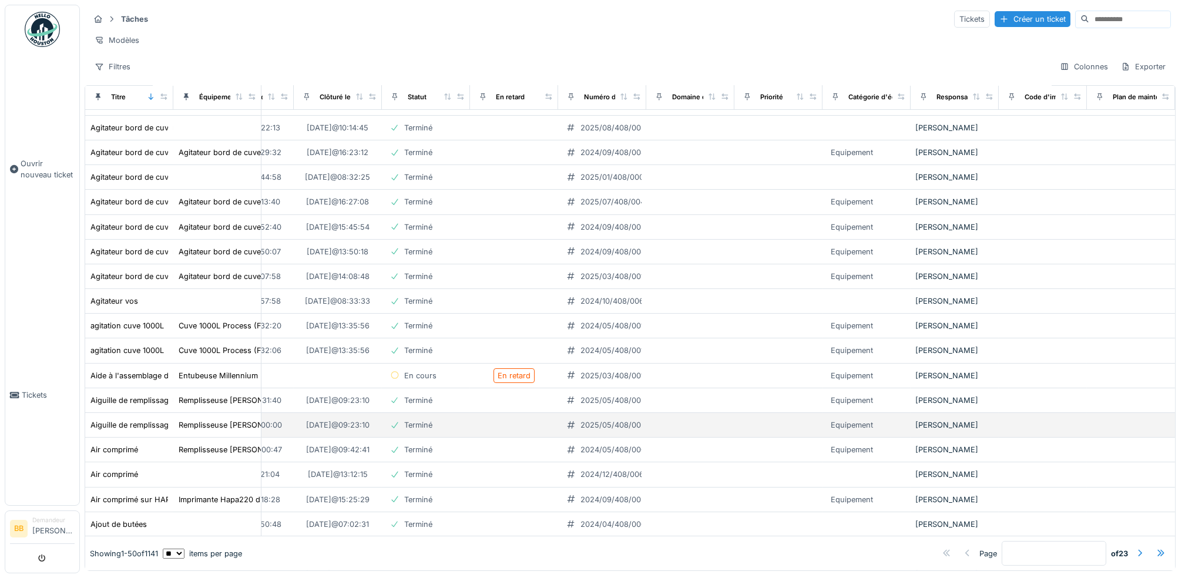
click at [1123, 434] on td at bounding box center [1131, 425] width 88 height 25
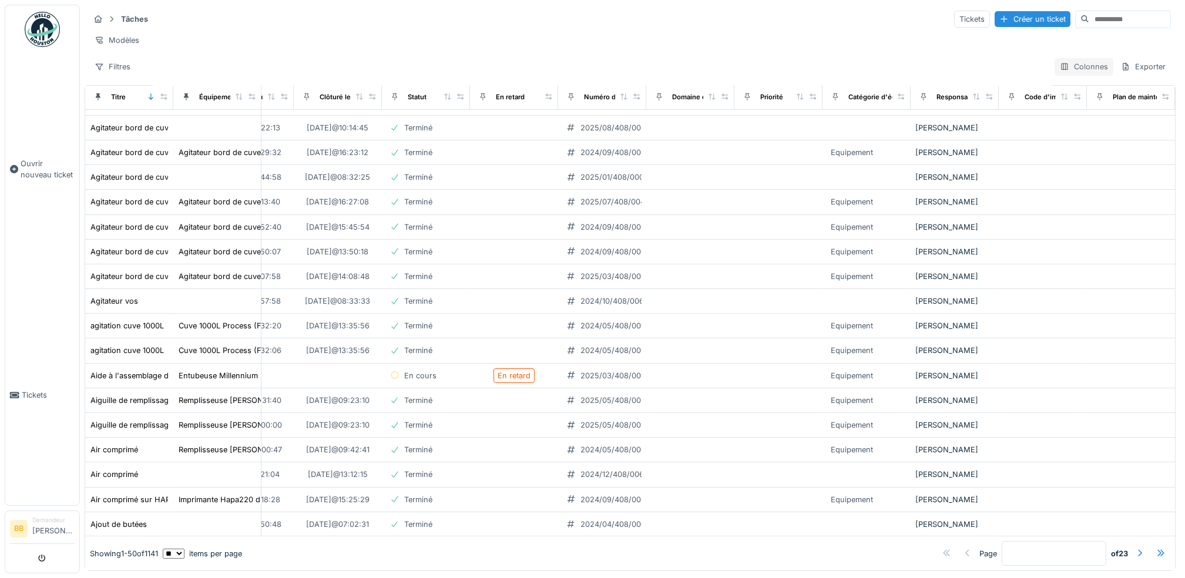
click at [1055, 65] on div "Colonnes" at bounding box center [1084, 66] width 59 height 17
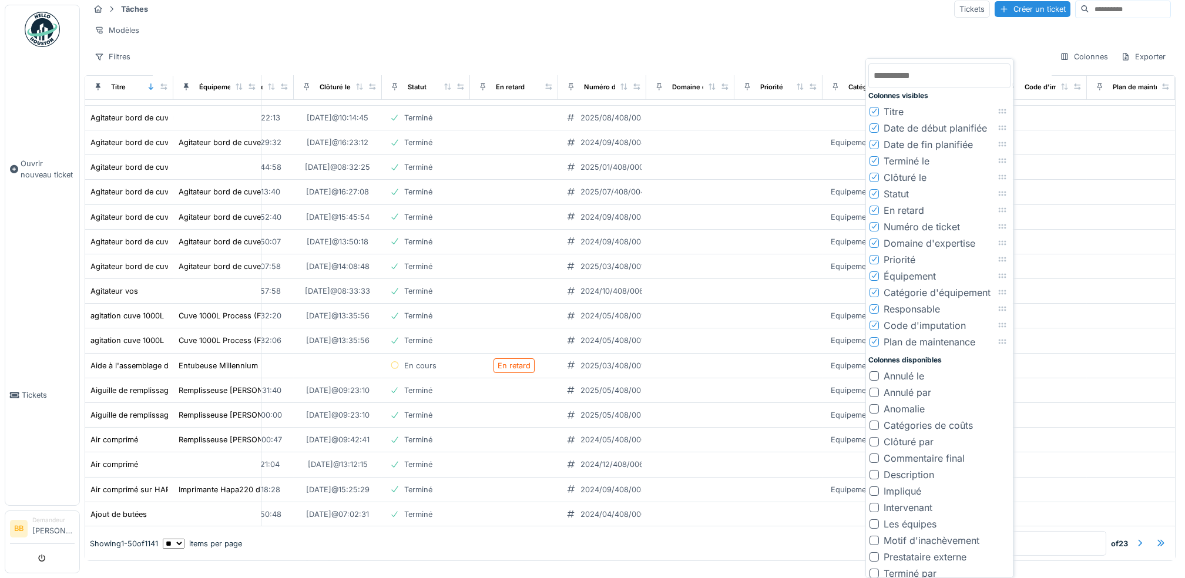
scroll to position [71, 0]
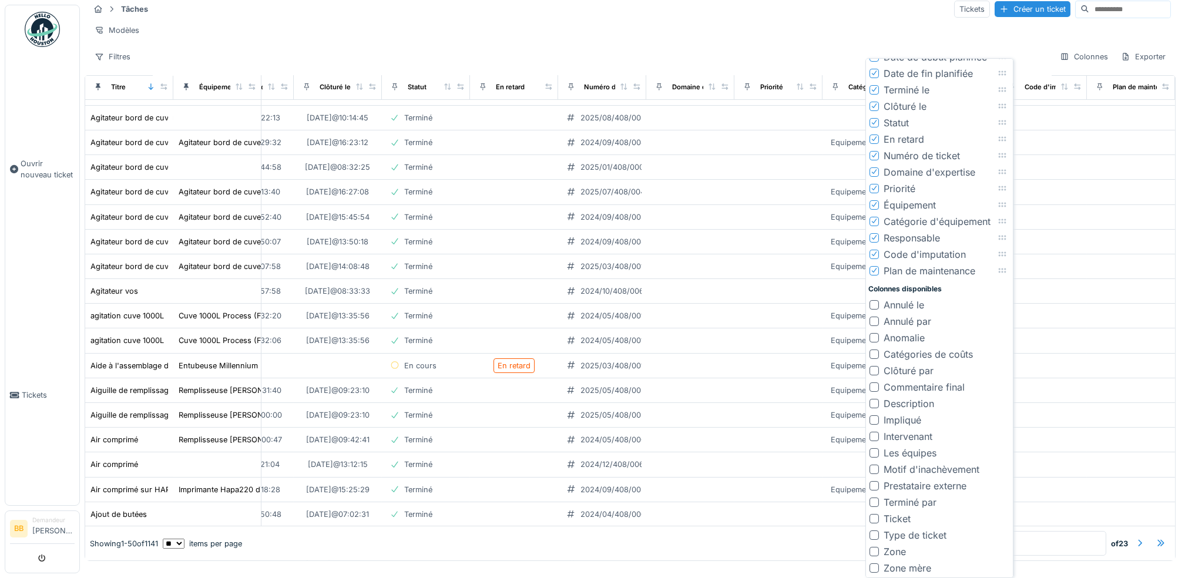
click at [879, 554] on div "Zone" at bounding box center [888, 552] width 36 height 14
click at [876, 552] on div at bounding box center [874, 551] width 9 height 9
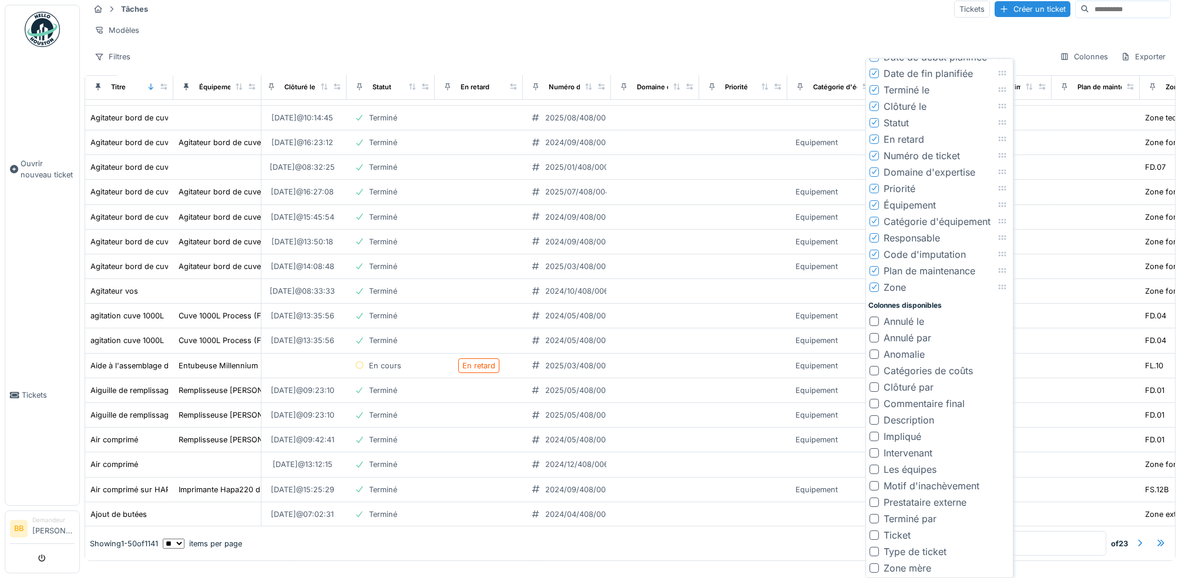
click at [875, 552] on div at bounding box center [874, 551] width 9 height 9
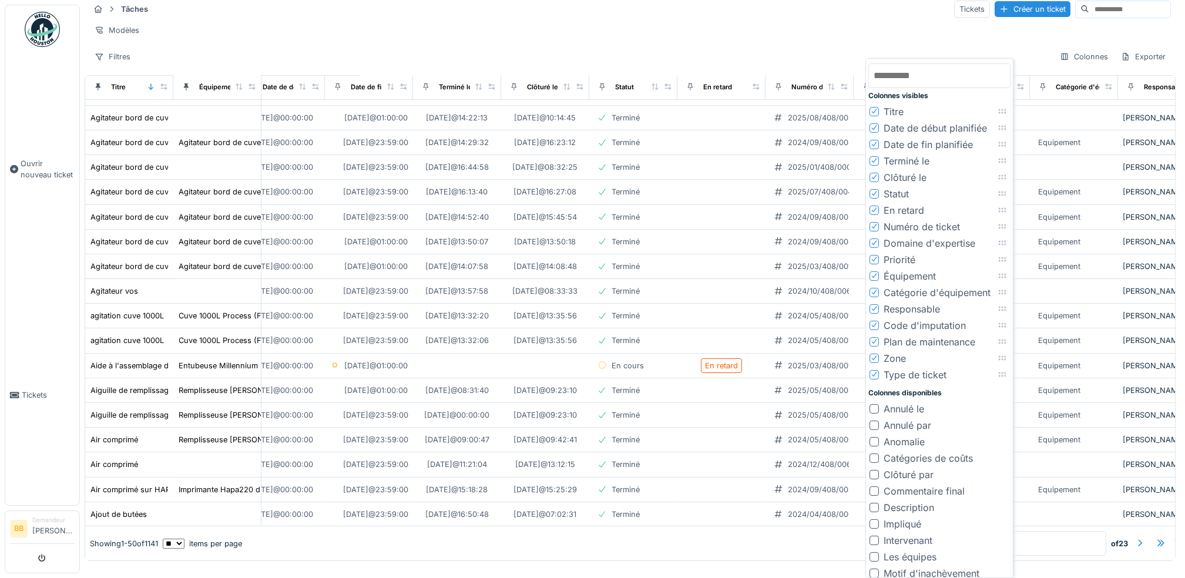
scroll to position [391, 0]
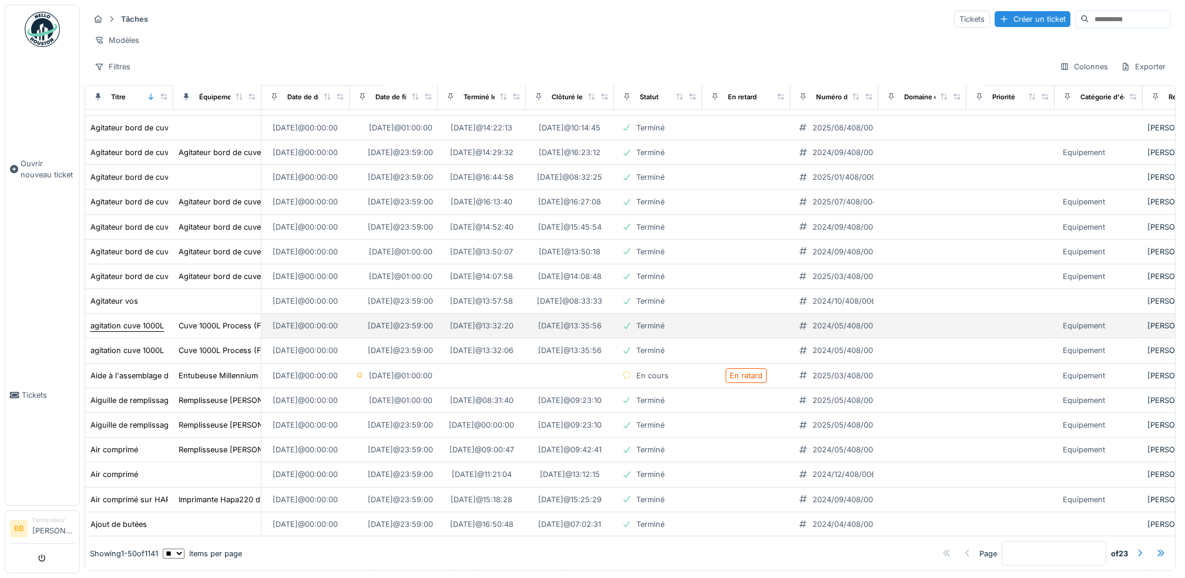
click at [127, 329] on div "agitation cuve 1000L" at bounding box center [127, 325] width 73 height 11
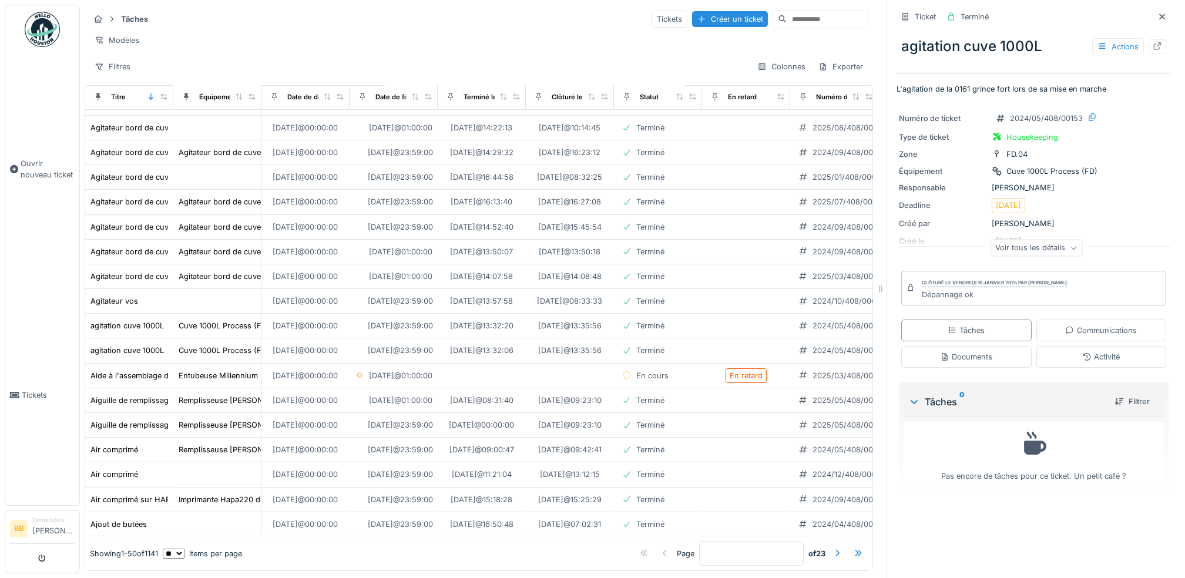
click at [1027, 240] on div "Voir tous les détails" at bounding box center [1036, 248] width 92 height 17
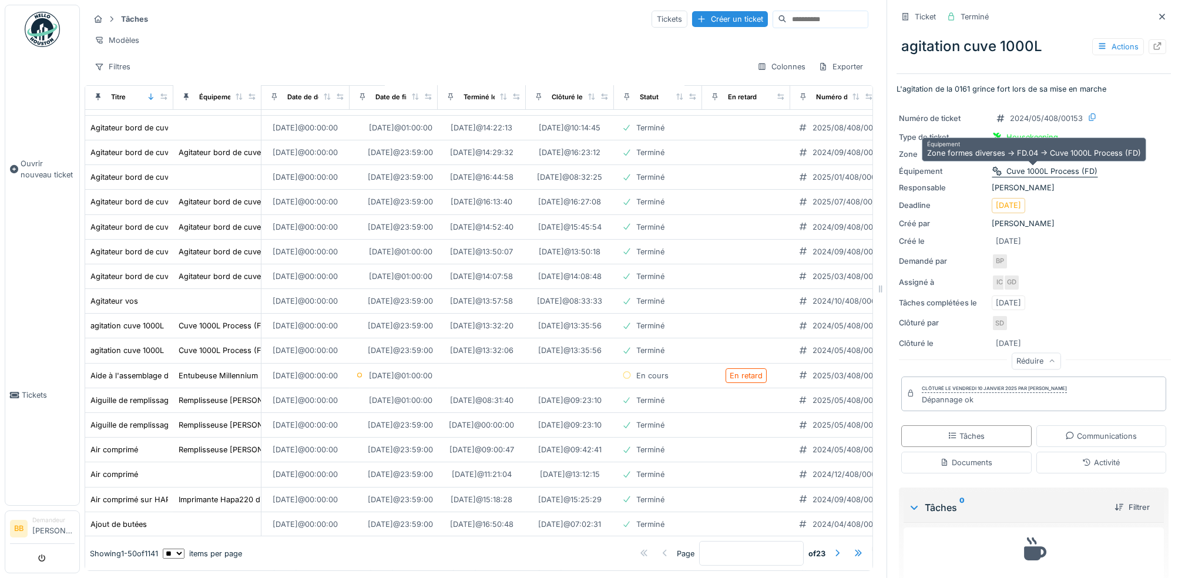
click at [1036, 166] on div "Cuve 1000L Process (FD)" at bounding box center [1052, 171] width 91 height 11
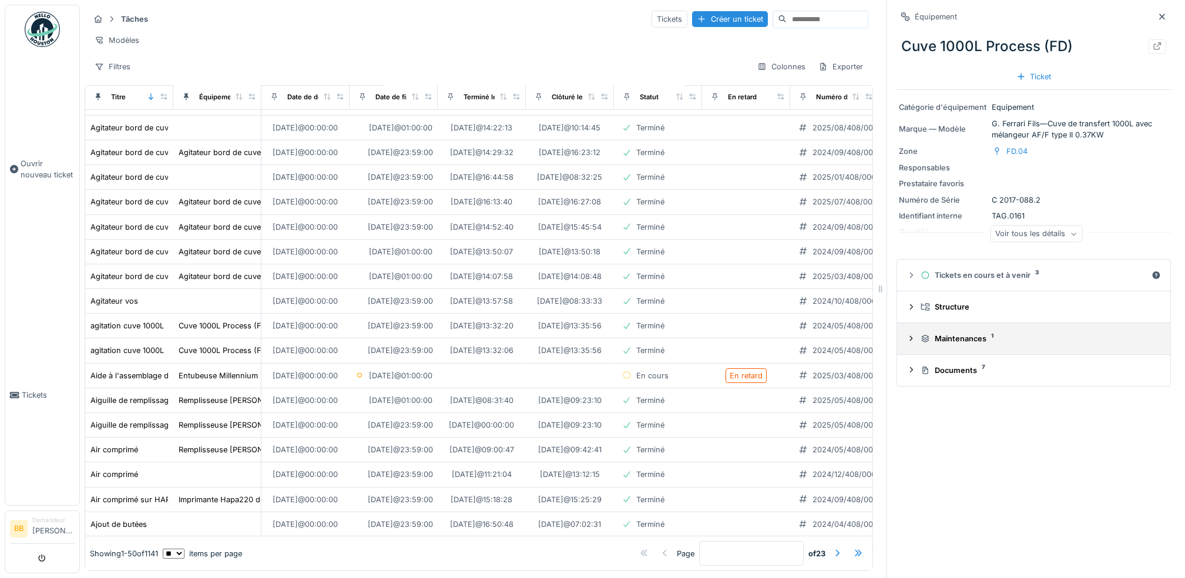
click at [980, 339] on summary "Maintenances 1" at bounding box center [1034, 339] width 264 height 22
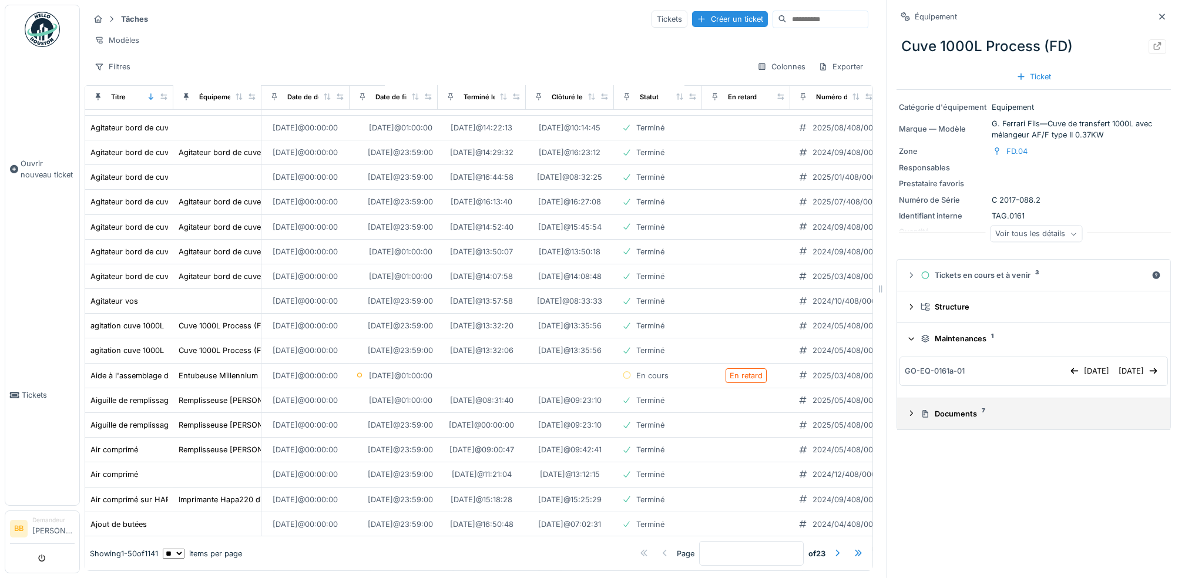
click at [937, 403] on summary "Documents 7" at bounding box center [1034, 414] width 264 height 22
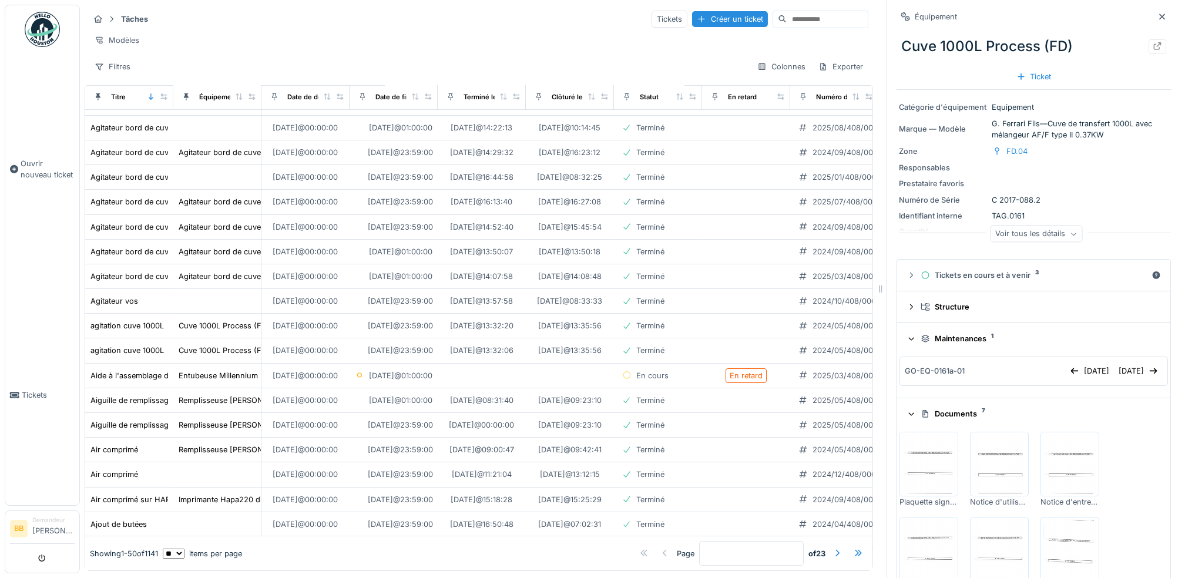
click at [938, 403] on summary "Documents 7" at bounding box center [1034, 414] width 264 height 22
click at [1066, 368] on div "23/07/2025" at bounding box center [1090, 371] width 49 height 16
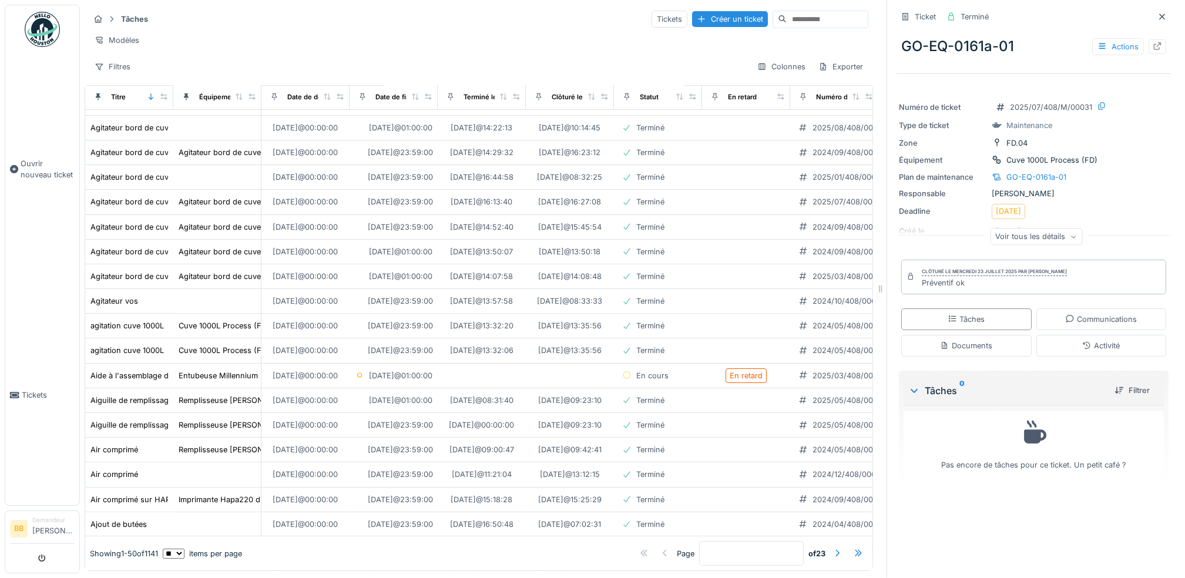
click at [1070, 234] on icon at bounding box center [1073, 237] width 7 height 6
